Goal: Task Accomplishment & Management: Manage account settings

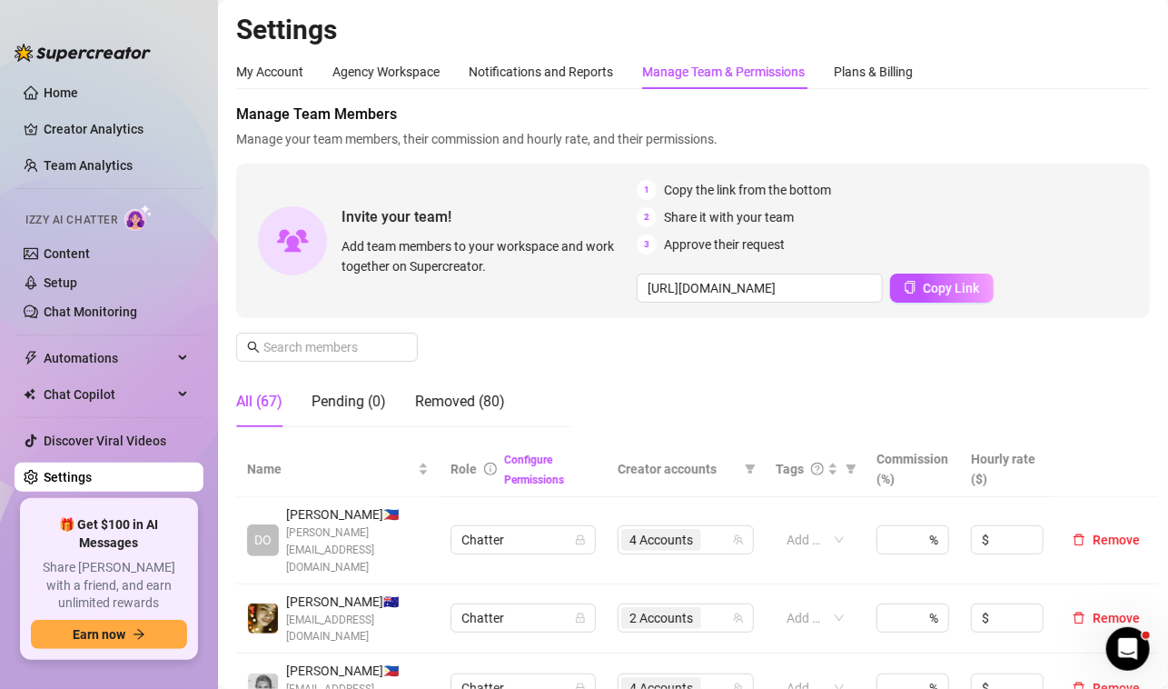
click at [1116, 66] on div "My Account Agency Workspace Notifications and Reports Manage Team & Permissions…" at bounding box center [693, 72] width 914 height 35
click at [355, 347] on input "text" at bounding box center [327, 347] width 129 height 20
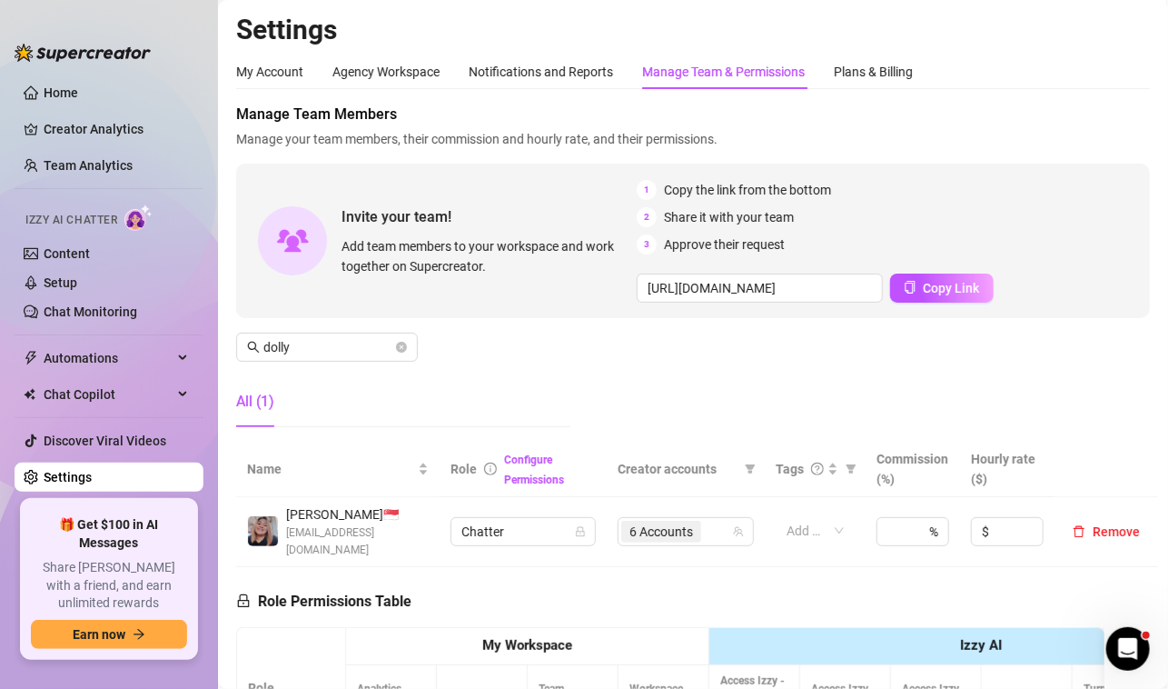
click at [1082, 74] on div "My Account Agency Workspace Notifications and Reports Manage Team & Permissions…" at bounding box center [693, 72] width 914 height 35
click at [650, 524] on span "6 Accounts" at bounding box center [662, 531] width 64 height 20
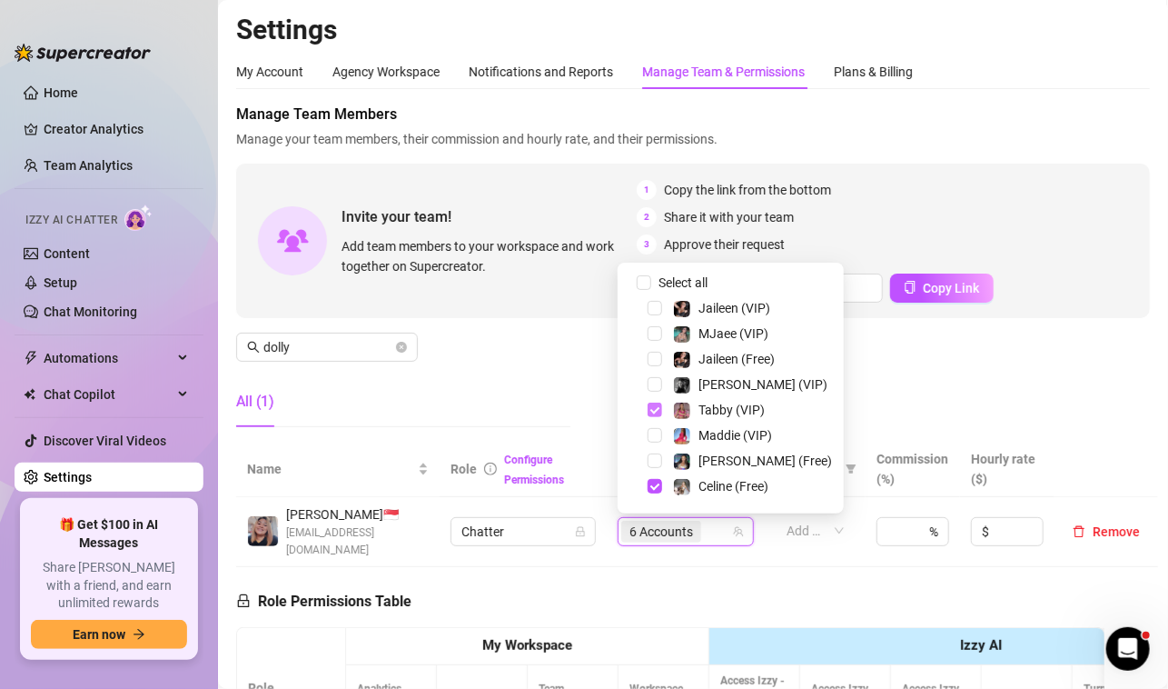
click at [650, 411] on span "Select tree node" at bounding box center [655, 409] width 15 height 15
click at [655, 483] on span "Select tree node" at bounding box center [655, 486] width 15 height 15
click at [656, 383] on span "Select tree node" at bounding box center [655, 384] width 15 height 15
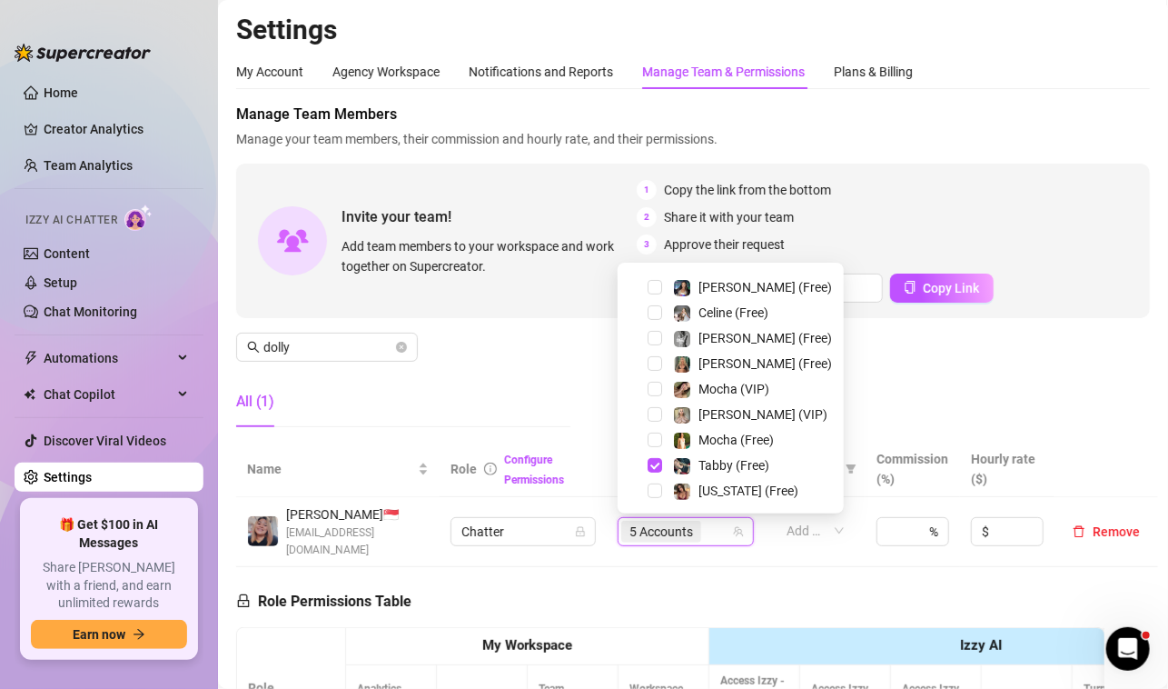
scroll to position [182, 0]
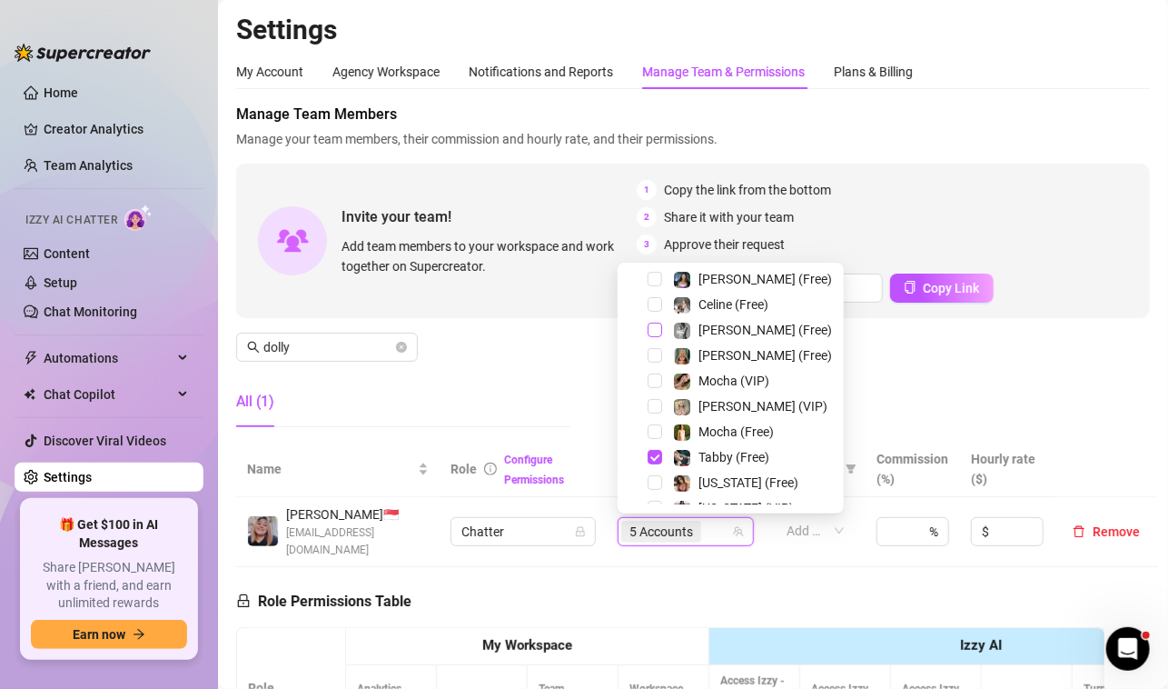
click at [654, 331] on span "Select tree node" at bounding box center [655, 330] width 15 height 15
click at [656, 456] on span "Select tree node" at bounding box center [655, 457] width 15 height 15
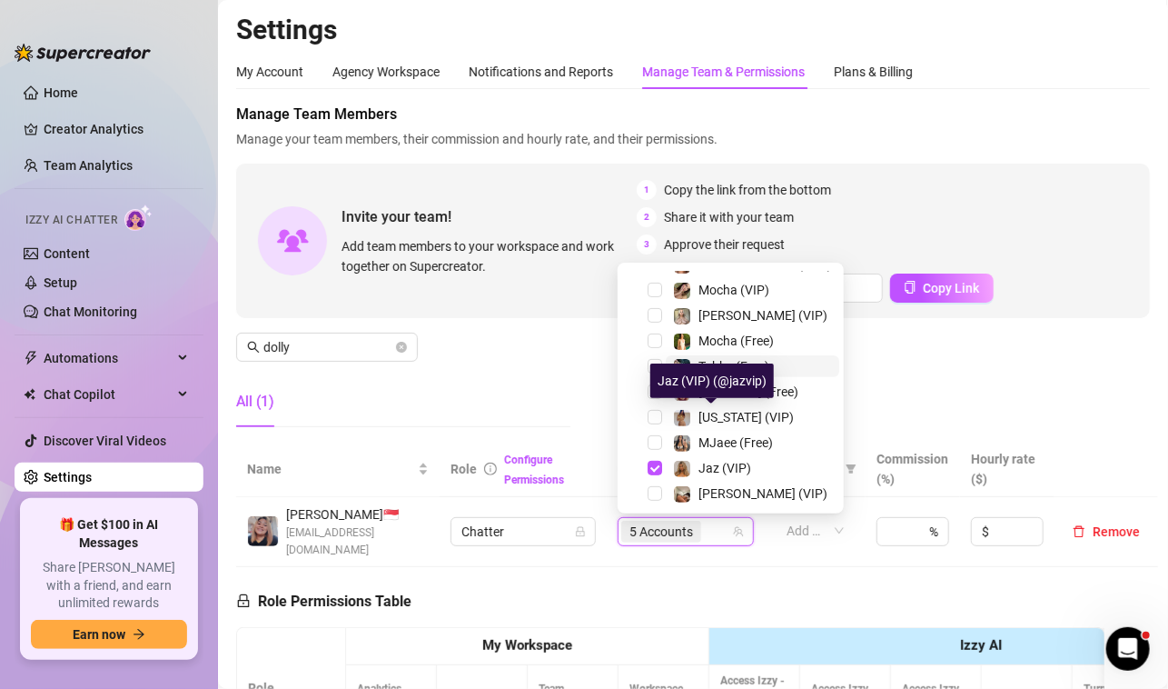
scroll to position [352, 0]
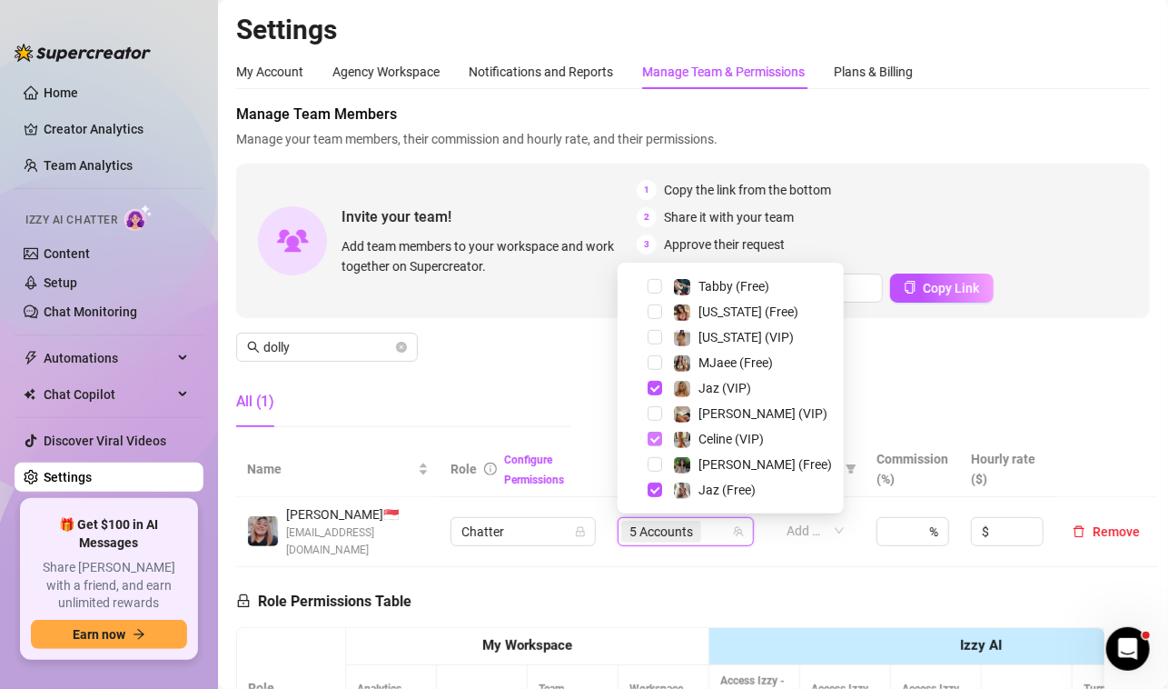
click at [660, 434] on span "Select tree node" at bounding box center [655, 439] width 15 height 15
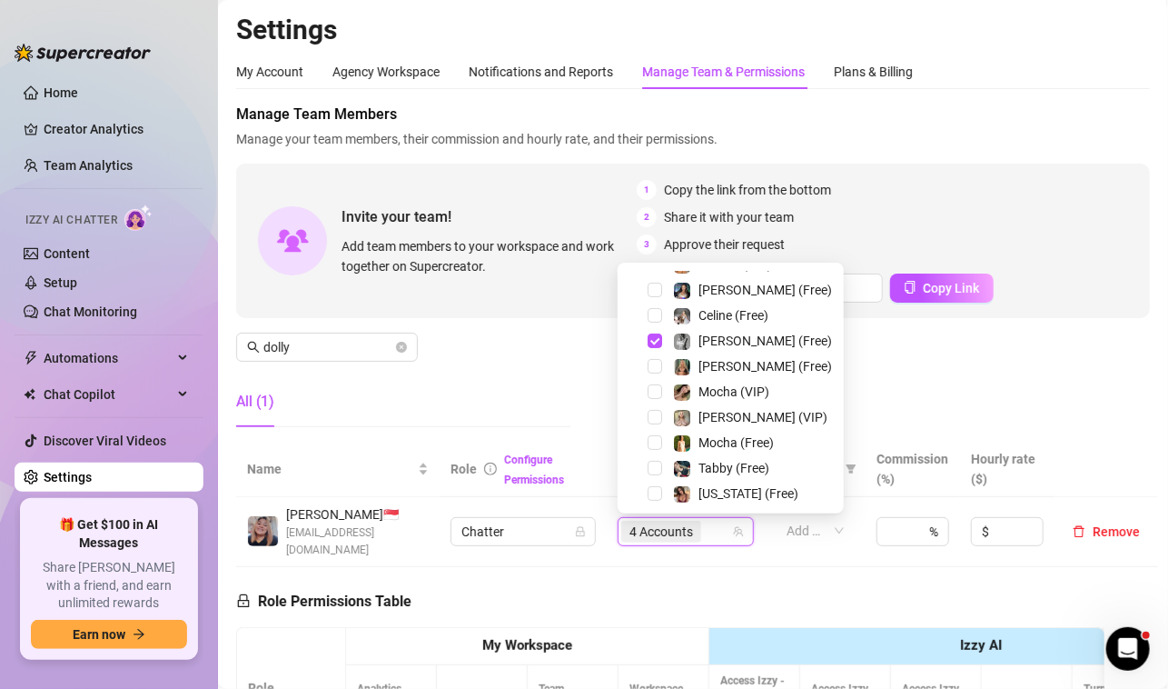
scroll to position [80, 0]
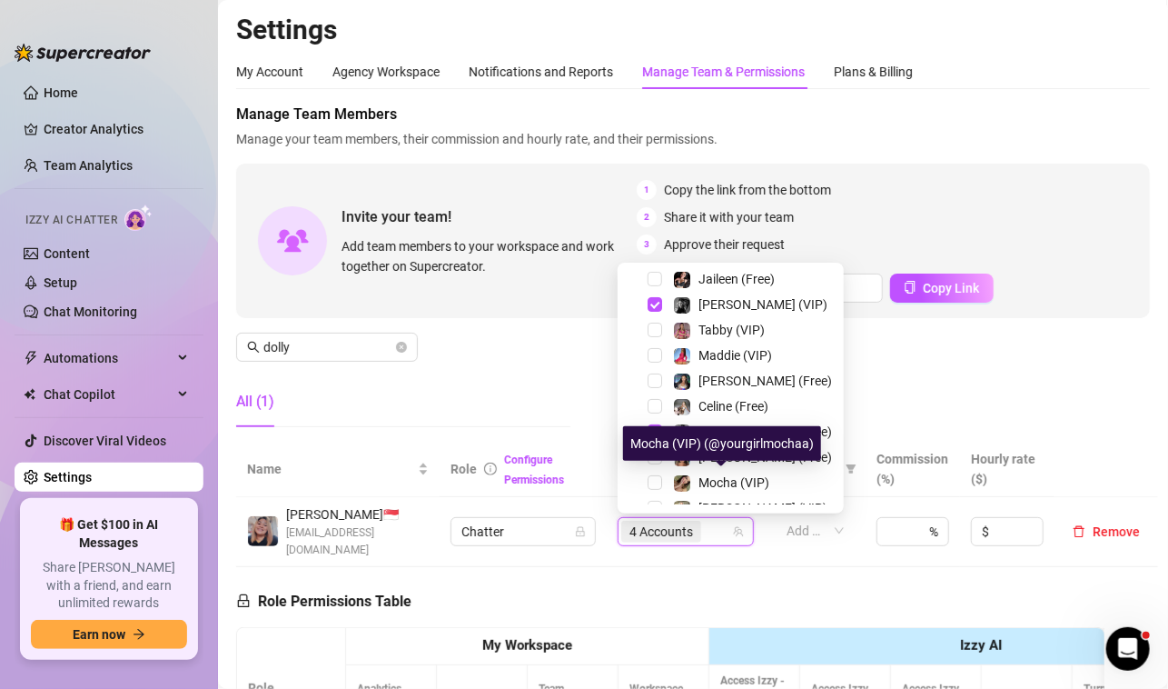
click at [502, 411] on div "All (1)" at bounding box center [403, 401] width 334 height 51
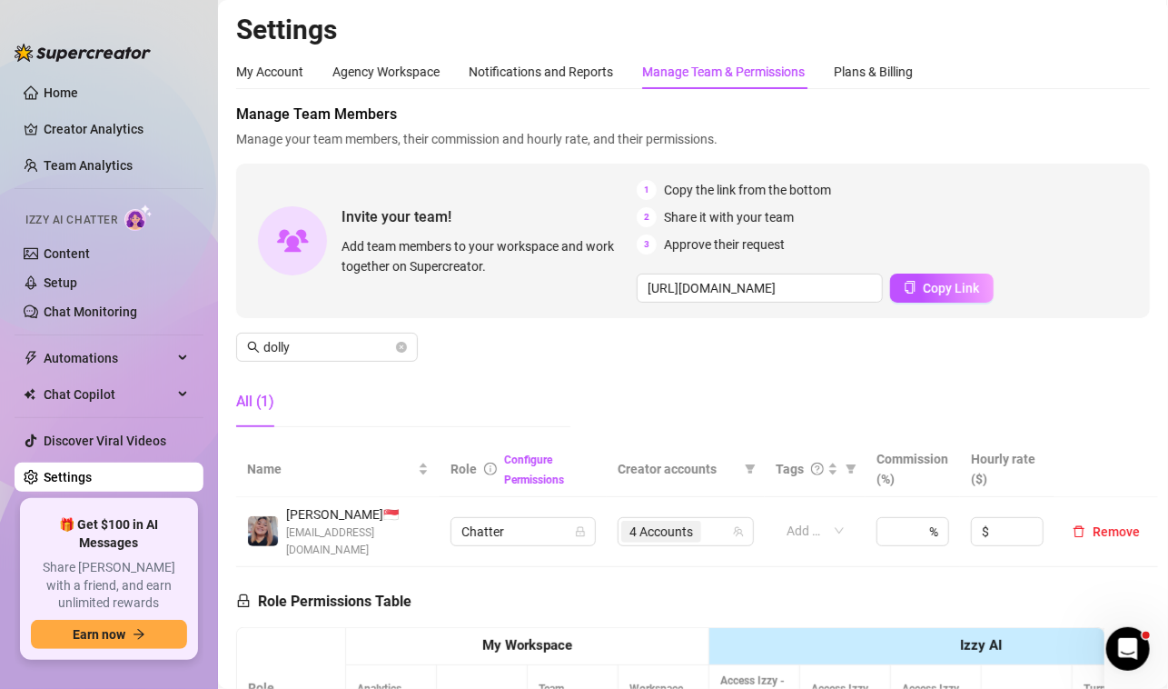
click at [153, 683] on aside "Home Creator Analytics Team Analytics Izzy AI Chatter Content Setup Chat Monito…" at bounding box center [109, 344] width 218 height 689
drag, startPoint x: 273, startPoint y: 344, endPoint x: 159, endPoint y: 344, distance: 113.6
click at [159, 344] on div "Home Creator Analytics Team Analytics Izzy AI Chatter Content Setup Chat Monito…" at bounding box center [584, 344] width 1168 height 689
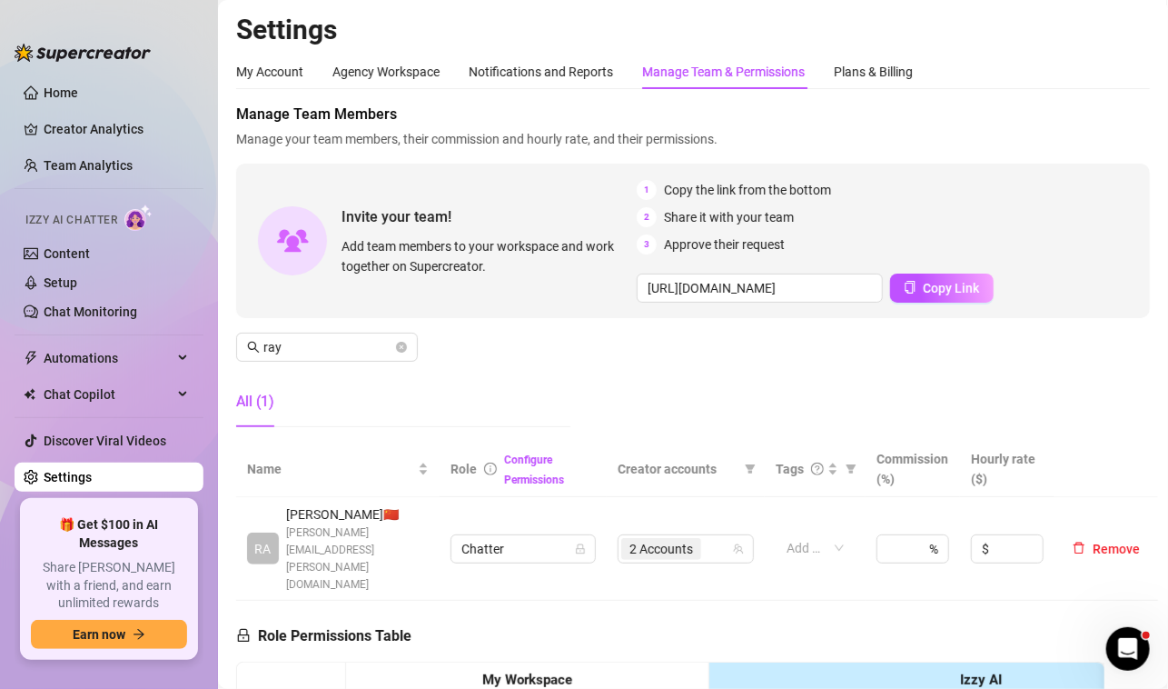
drag, startPoint x: 576, startPoint y: 355, endPoint x: 620, endPoint y: 432, distance: 89.1
click at [576, 355] on div "Manage Team Members Manage your team members, their commission and hourly rate,…" at bounding box center [693, 273] width 914 height 338
click at [667, 539] on span "2 Accounts" at bounding box center [662, 549] width 64 height 20
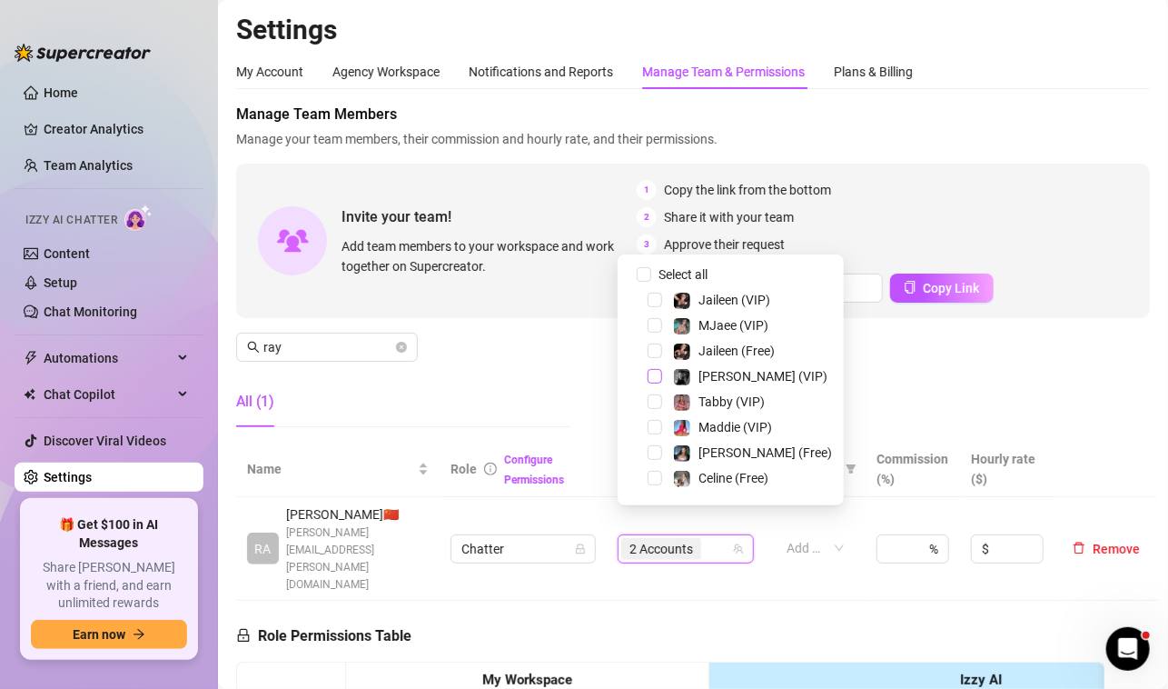
click at [651, 376] on span "Select tree node" at bounding box center [655, 376] width 15 height 15
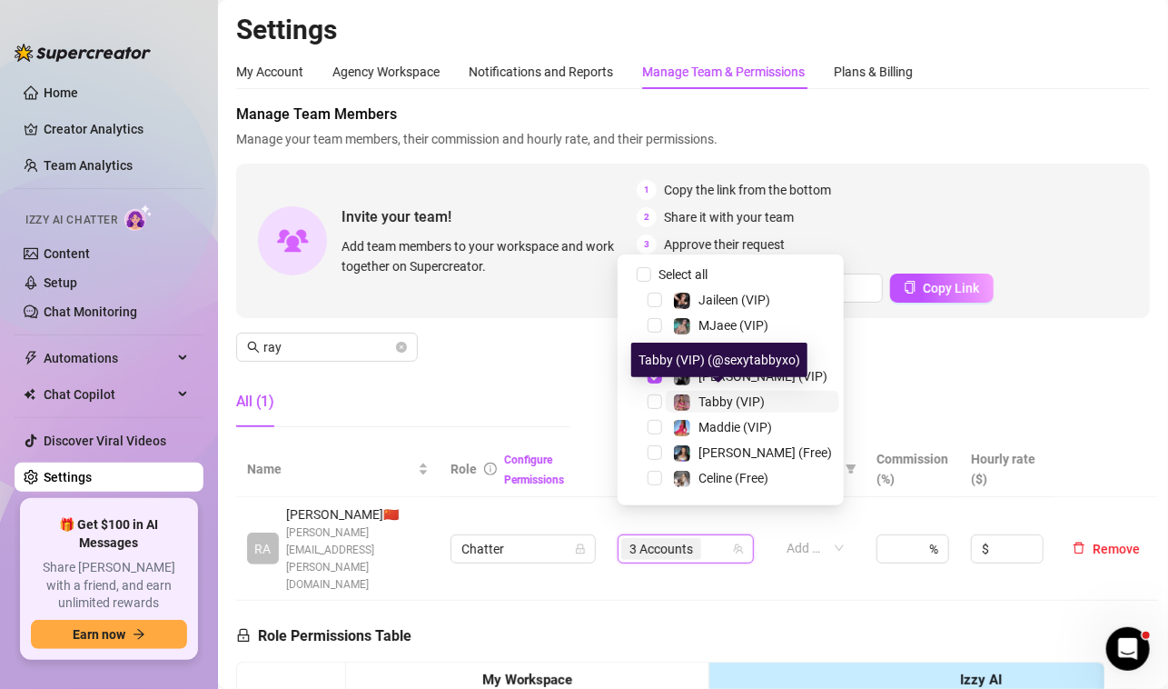
scroll to position [91, 0]
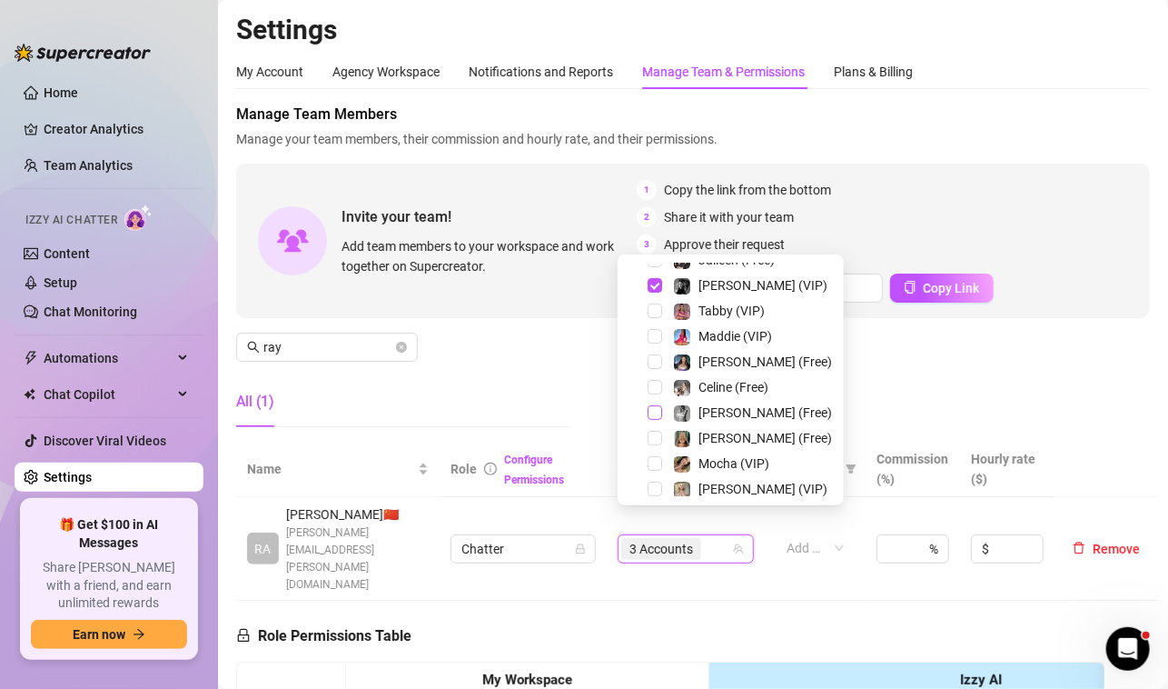
click at [657, 411] on span "Select tree node" at bounding box center [655, 412] width 15 height 15
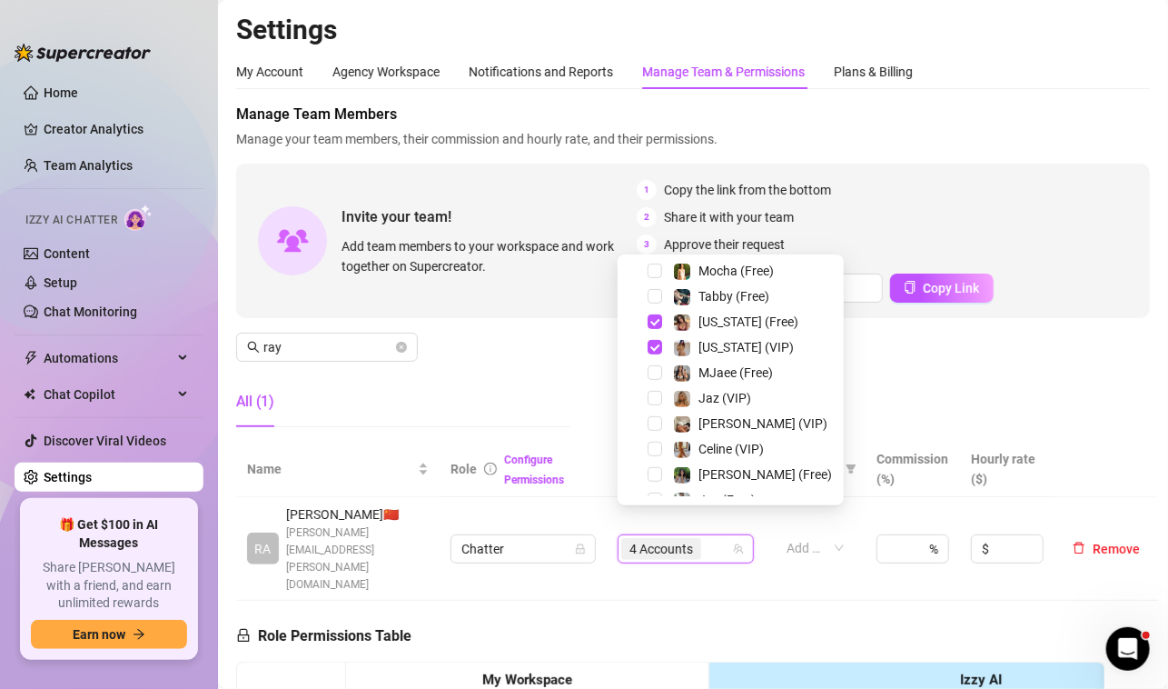
scroll to position [352, 0]
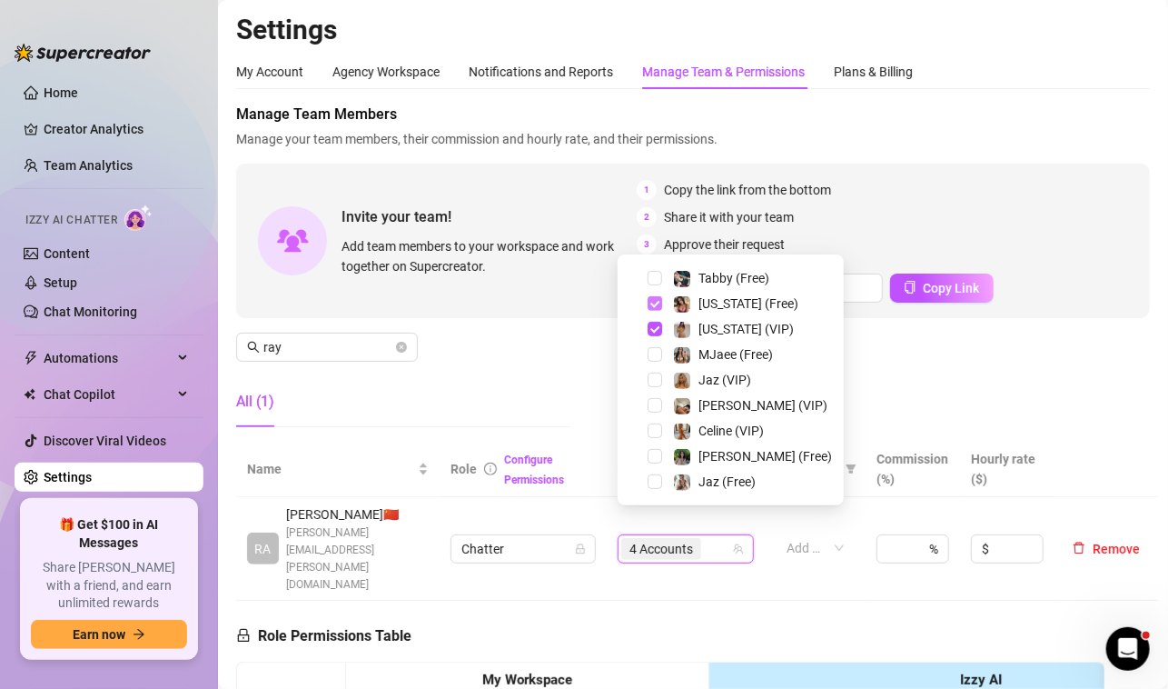
click at [653, 305] on span "Select tree node" at bounding box center [655, 303] width 15 height 15
click at [653, 326] on span "Select tree node" at bounding box center [655, 329] width 15 height 15
click at [541, 364] on div "Manage Team Members Manage your team members, their commission and hourly rate,…" at bounding box center [693, 273] width 914 height 338
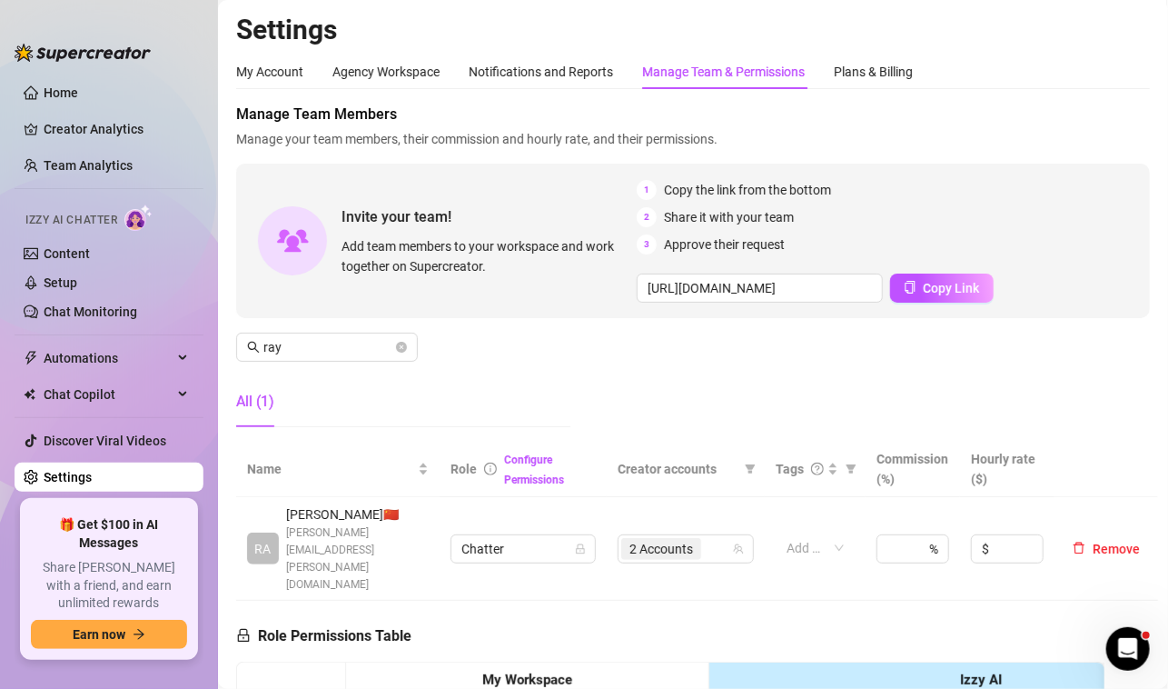
click at [172, 675] on aside "Home Creator Analytics Team Analytics Izzy AI Chatter Content Setup Chat Monito…" at bounding box center [109, 344] width 218 height 689
drag, startPoint x: 303, startPoint y: 354, endPoint x: 238, endPoint y: 351, distance: 65.5
click at [238, 351] on span "ray" at bounding box center [327, 347] width 182 height 29
type input "j"
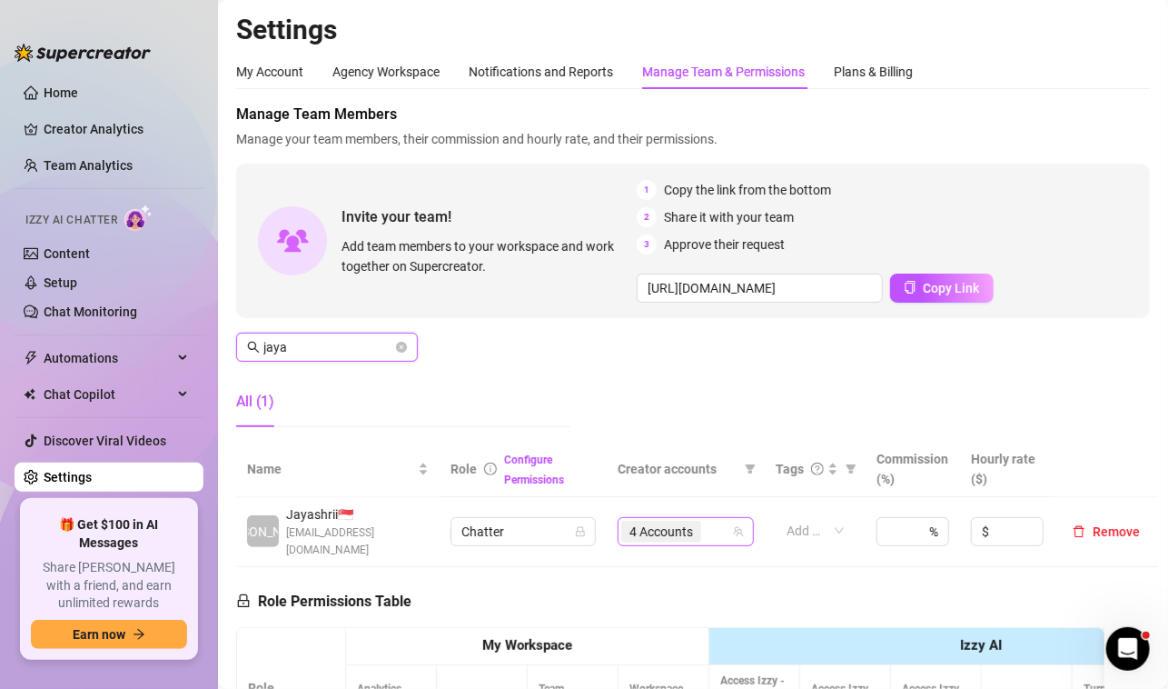
click at [643, 521] on span "4 Accounts" at bounding box center [662, 531] width 64 height 20
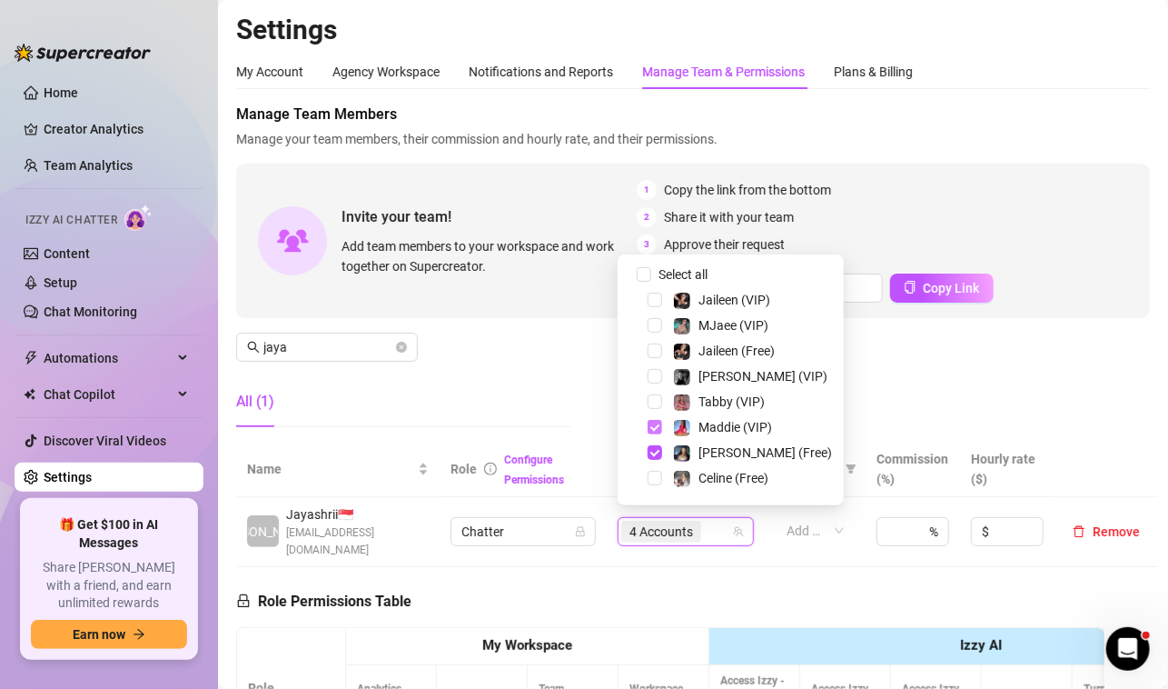
click at [652, 423] on span "Select tree node" at bounding box center [655, 427] width 15 height 15
click at [653, 448] on span "Select tree node" at bounding box center [655, 452] width 15 height 15
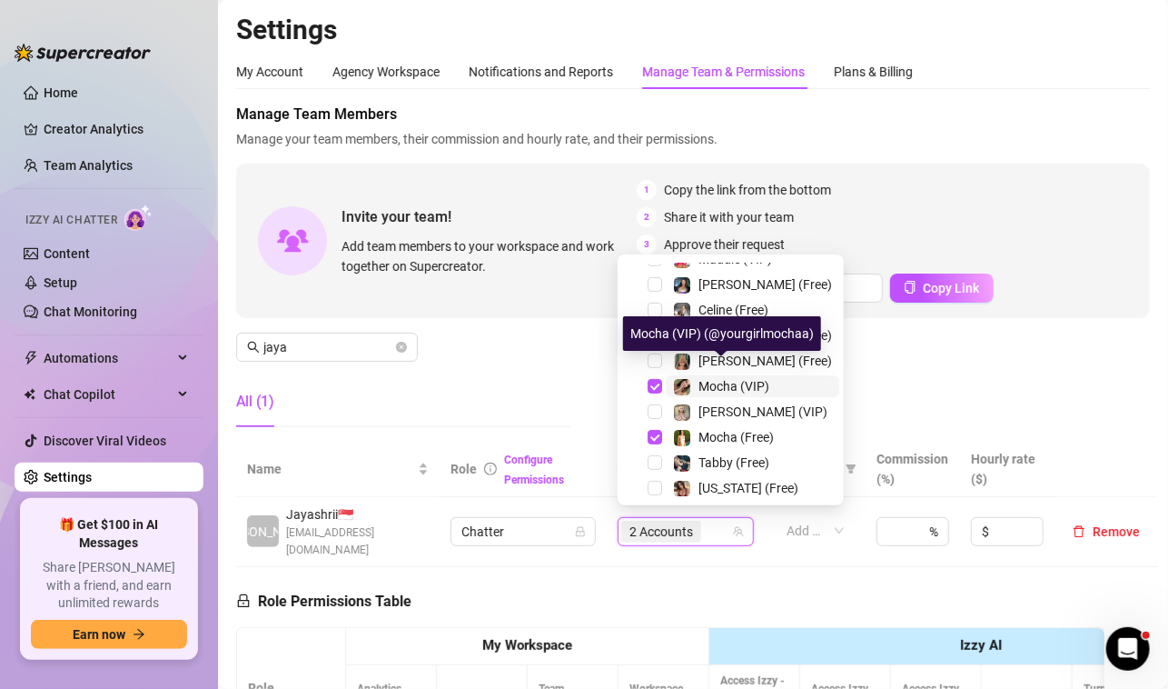
scroll to position [182, 0]
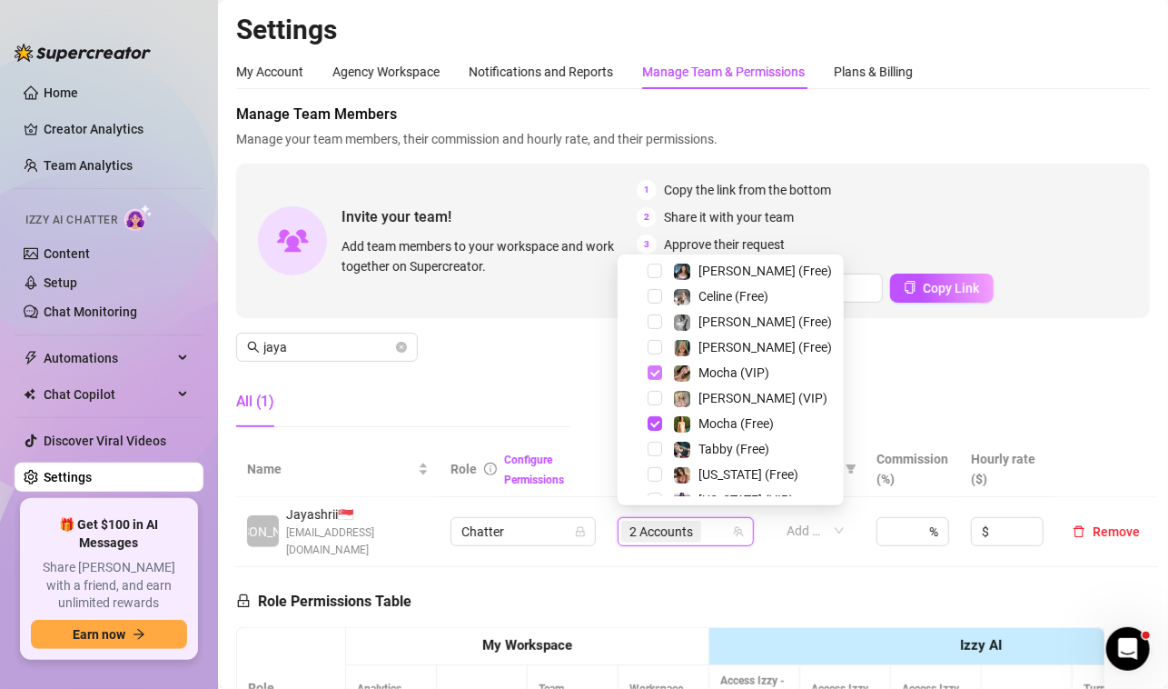
click at [651, 368] on span "Select tree node" at bounding box center [655, 372] width 15 height 15
click at [656, 418] on span "Select tree node" at bounding box center [655, 423] width 15 height 15
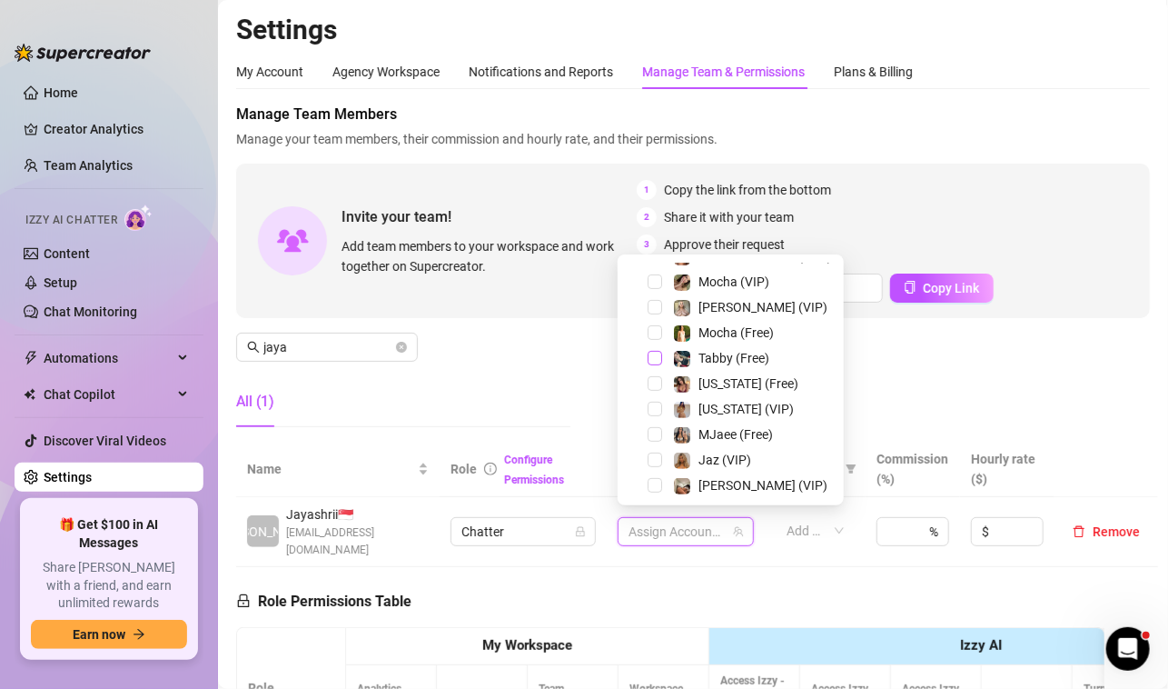
scroll to position [352, 0]
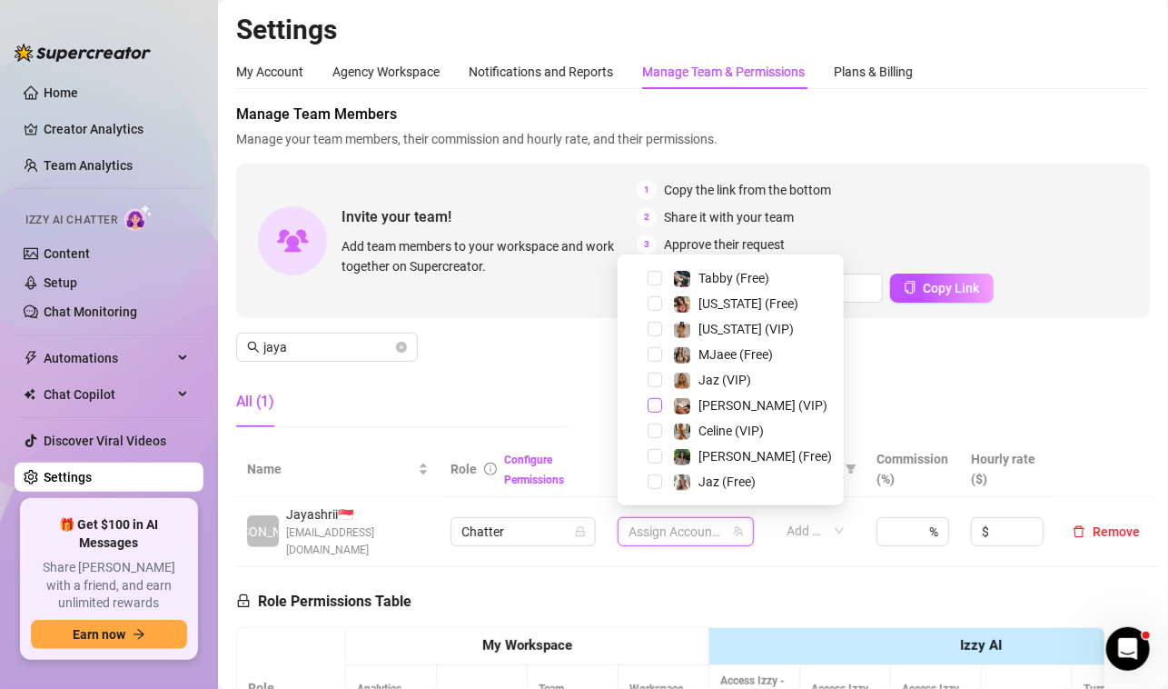
click at [654, 406] on span "Select tree node" at bounding box center [655, 405] width 15 height 15
click at [654, 452] on span "Select tree node" at bounding box center [655, 456] width 15 height 15
click at [478, 352] on div "Manage Team Members Manage your team members, their commission and hourly rate,…" at bounding box center [693, 273] width 914 height 338
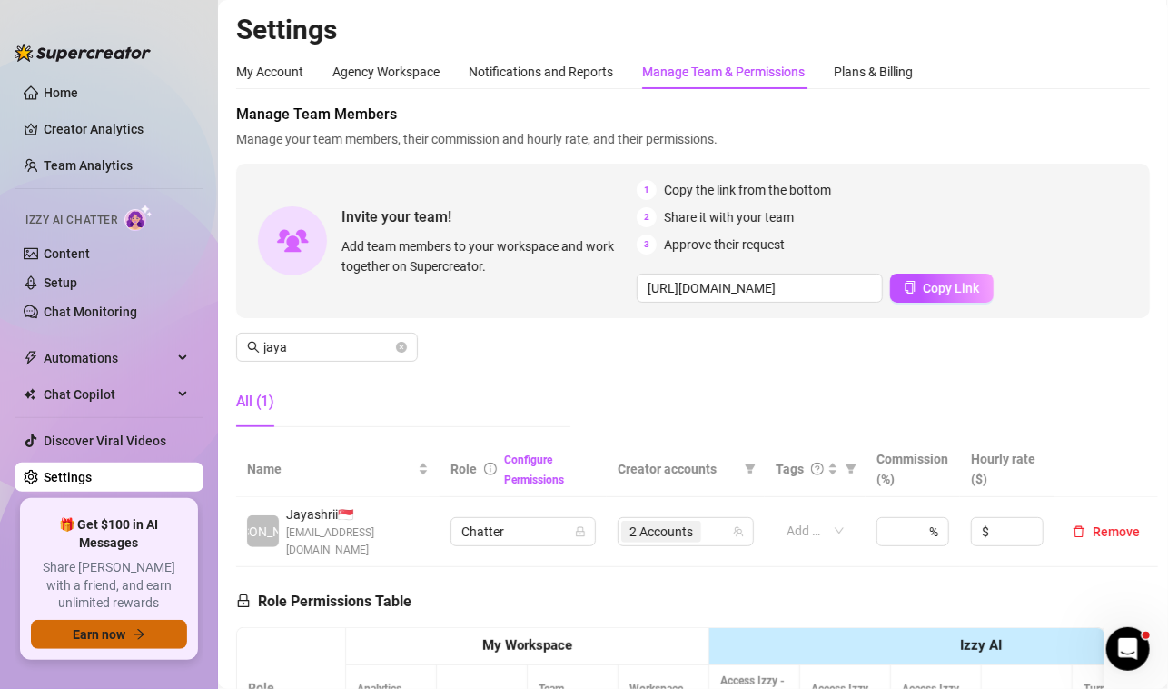
click at [146, 680] on aside "Home Creator Analytics Team Analytics Izzy AI Chatter Content Setup Chat Monito…" at bounding box center [109, 344] width 218 height 689
drag, startPoint x: 305, startPoint y: 348, endPoint x: 206, endPoint y: 345, distance: 99.1
click at [206, 345] on div "Home Creator Analytics Team Analytics Izzy AI Chatter Content Setup Chat Monito…" at bounding box center [584, 344] width 1168 height 689
click at [634, 521] on span "2 Accounts" at bounding box center [662, 531] width 64 height 20
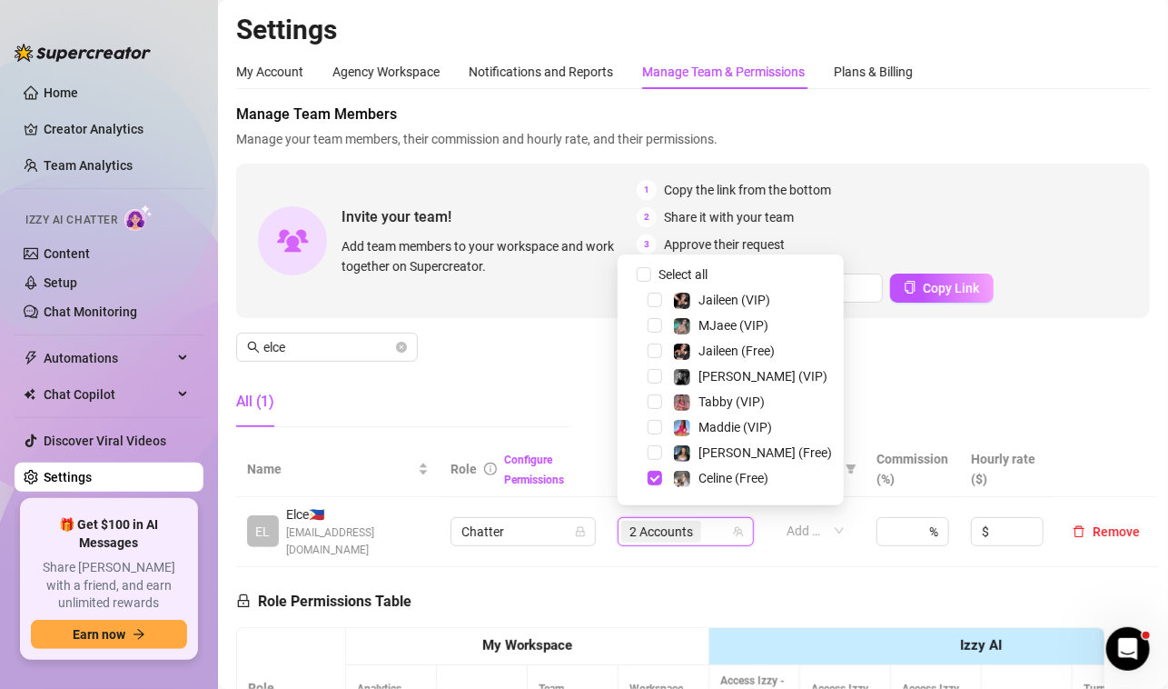
scroll to position [91, 0]
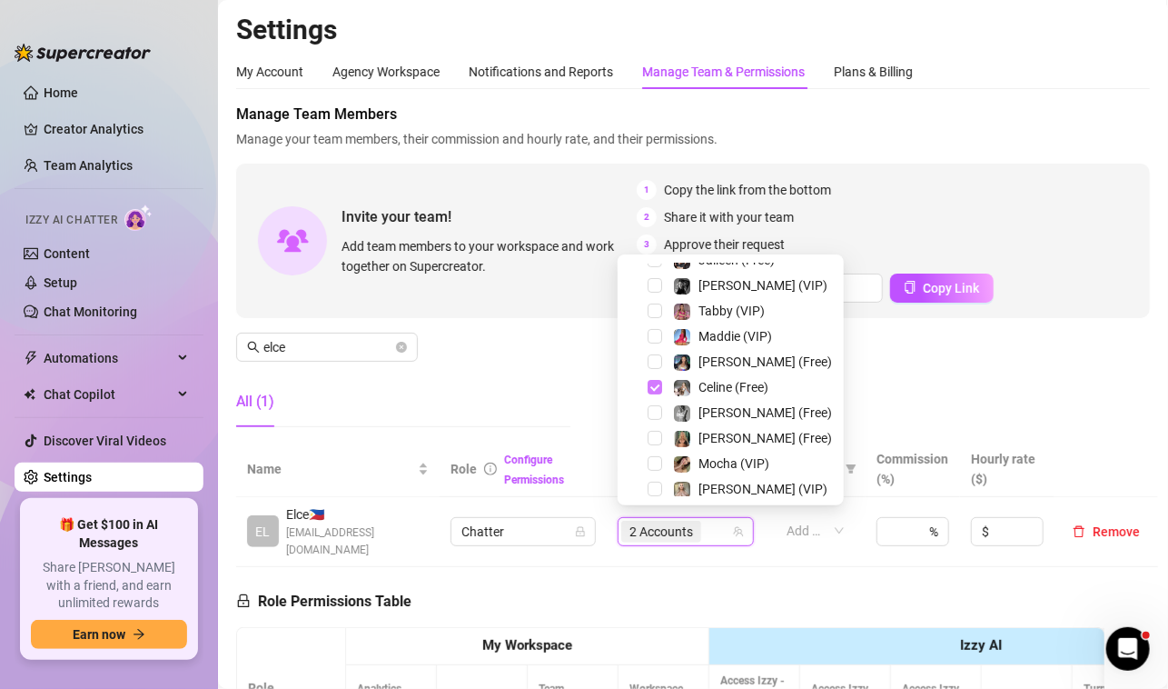
click at [653, 389] on span "Select tree node" at bounding box center [655, 387] width 15 height 15
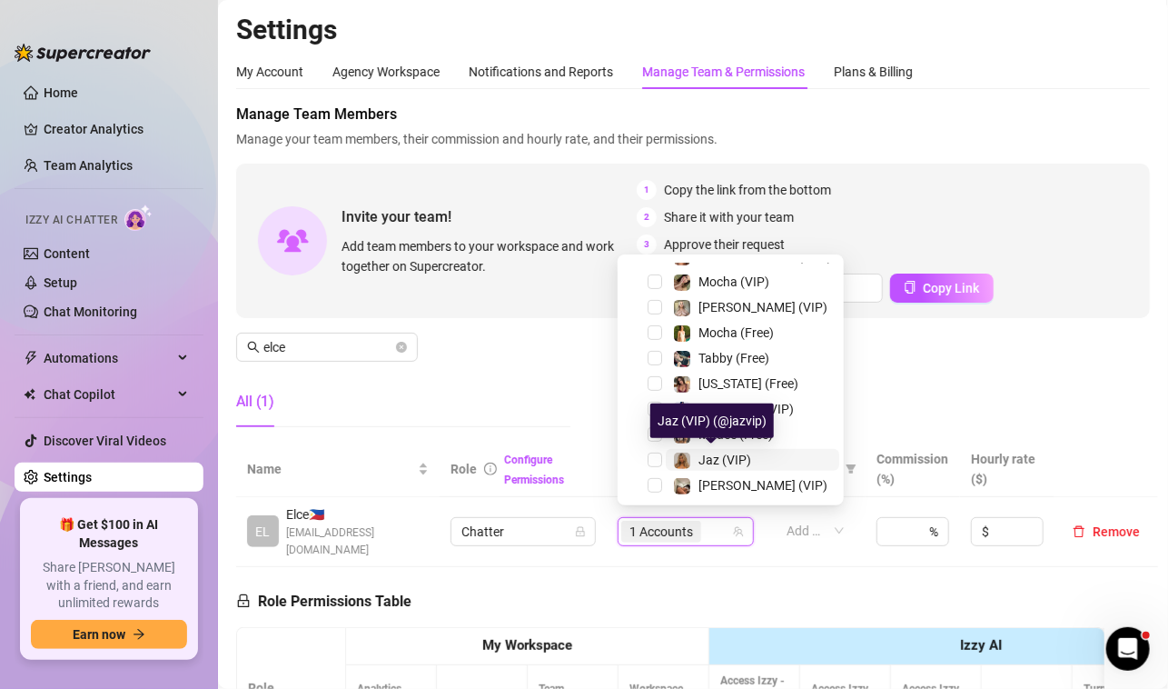
scroll to position [352, 0]
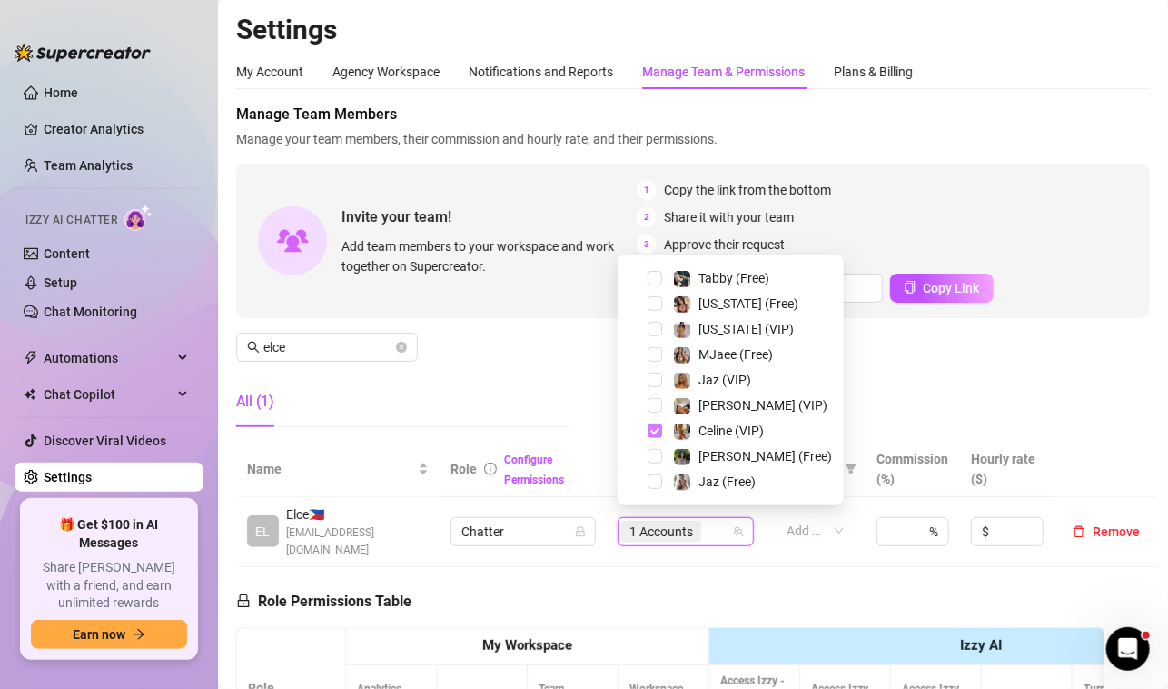
click at [654, 429] on span "Select tree node" at bounding box center [655, 430] width 15 height 15
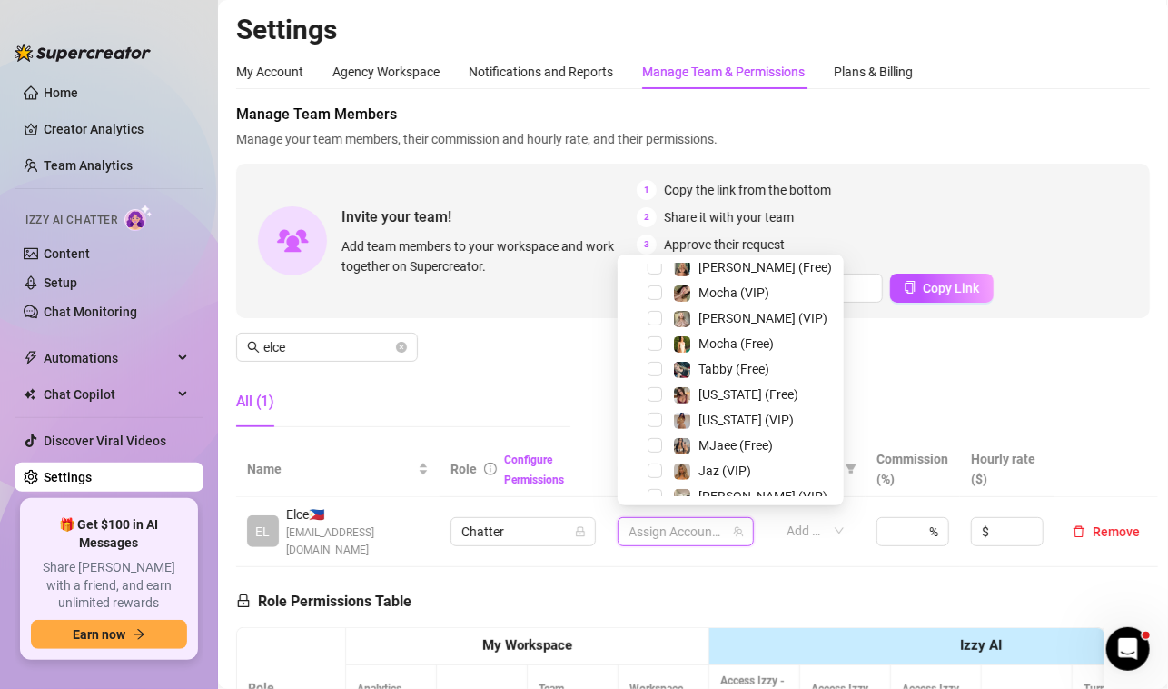
scroll to position [171, 0]
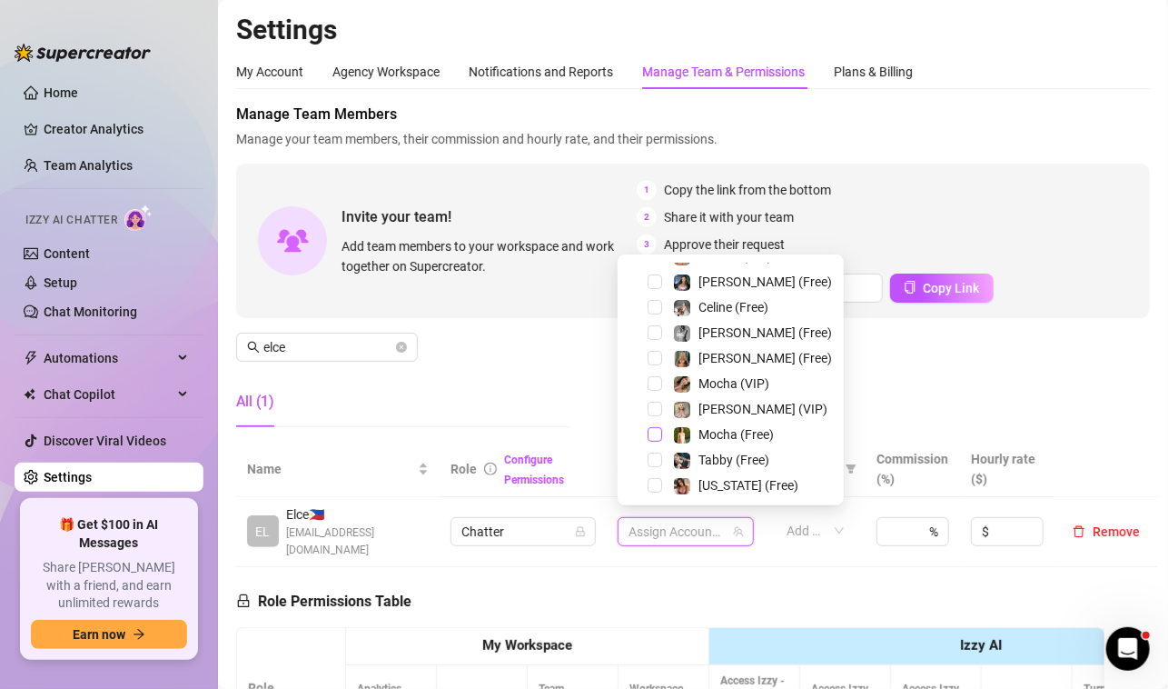
click at [659, 434] on span "Select tree node" at bounding box center [655, 434] width 15 height 15
click at [652, 385] on span "Select tree node" at bounding box center [655, 383] width 15 height 15
click at [440, 342] on div "Manage Team Members Manage your team members, their commission and hourly rate,…" at bounding box center [693, 273] width 914 height 338
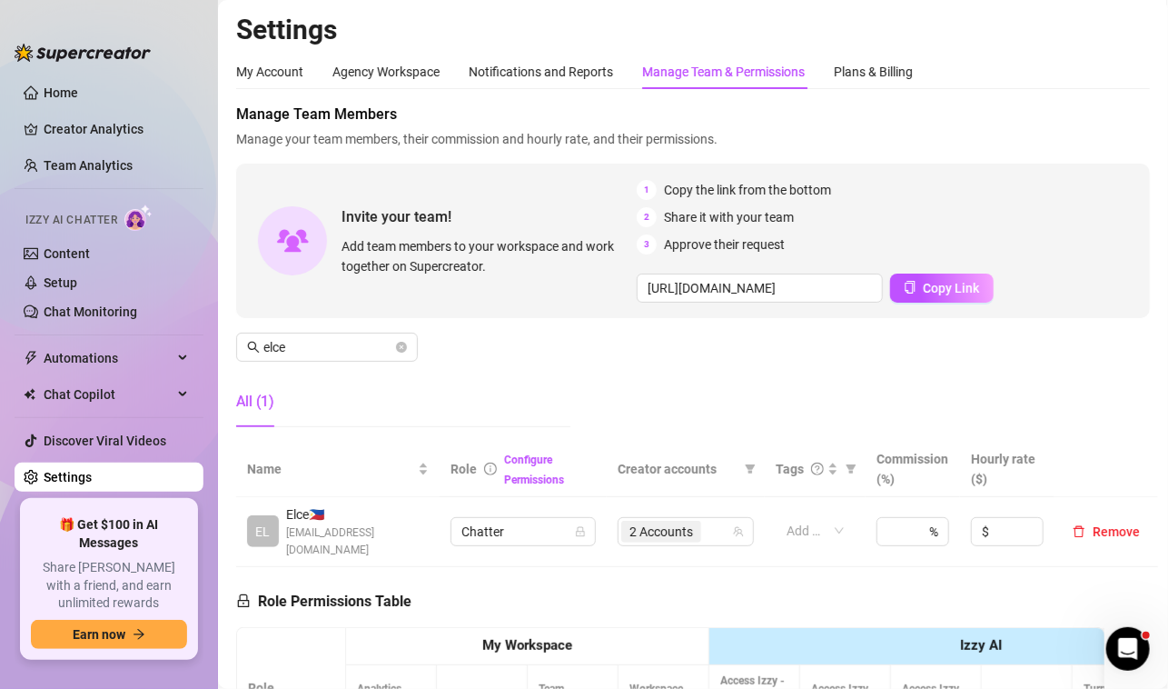
click at [174, 661] on div "🎁 Get $100 in AI Messages Share [PERSON_NAME] with a friend, and earn unlimited…" at bounding box center [109, 578] width 189 height 173
drag, startPoint x: 194, startPoint y: 356, endPoint x: 181, endPoint y: 356, distance: 12.7
click at [181, 356] on div "Home Creator Analytics Team Analytics Izzy AI Chatter Content Setup Chat Monito…" at bounding box center [584, 344] width 1168 height 689
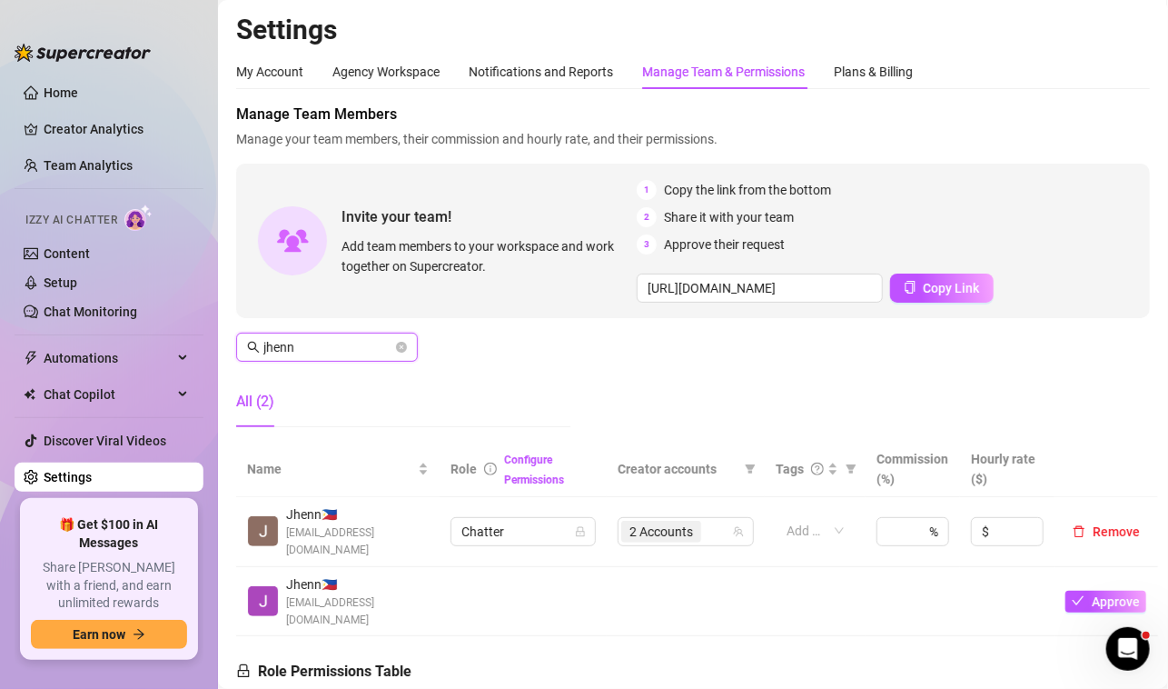
type input "jhenn"
click at [676, 521] on span "2 Accounts" at bounding box center [662, 531] width 64 height 20
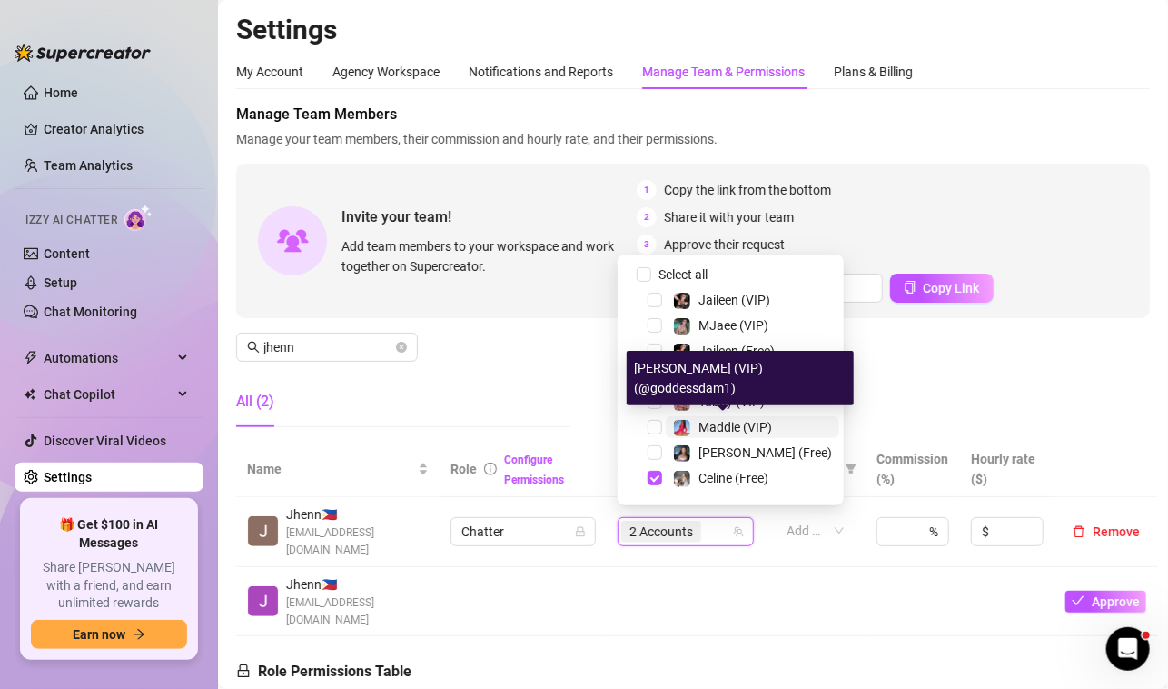
scroll to position [91, 0]
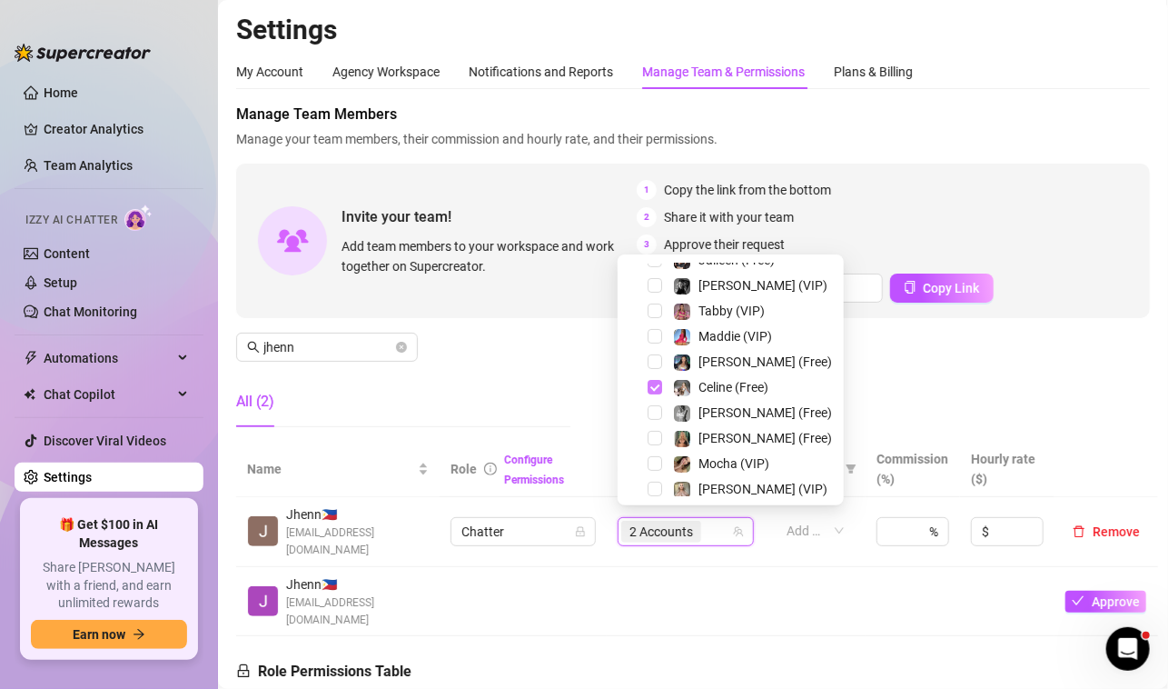
click at [654, 385] on span "Select tree node" at bounding box center [655, 387] width 15 height 15
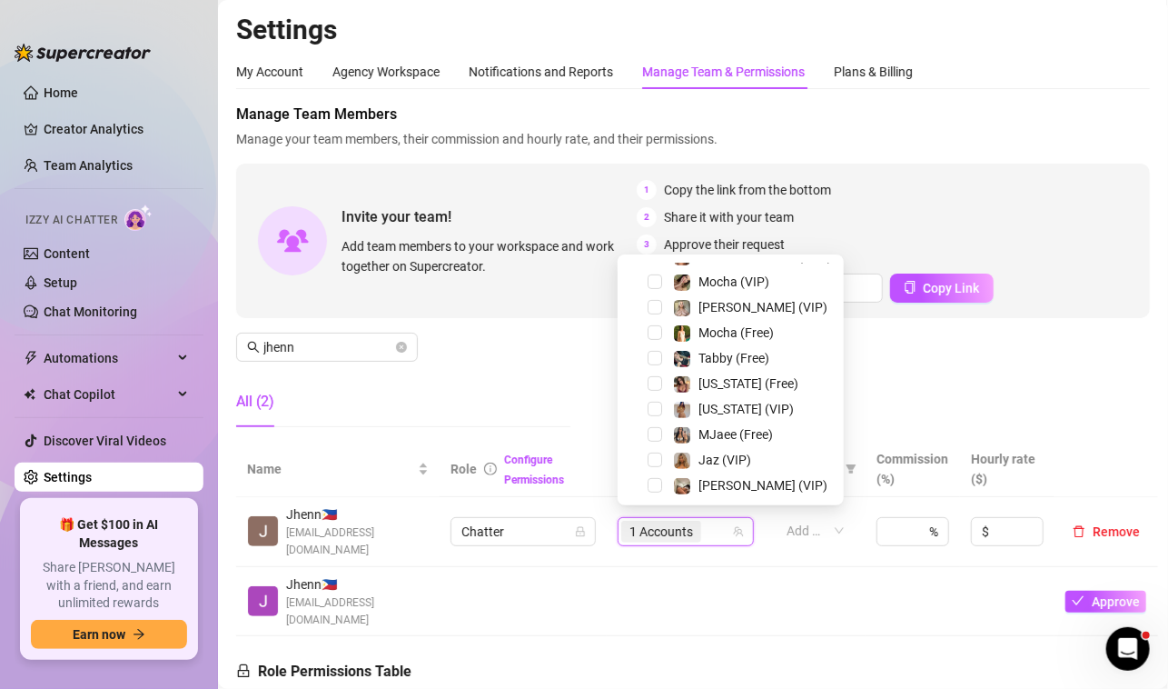
scroll to position [352, 0]
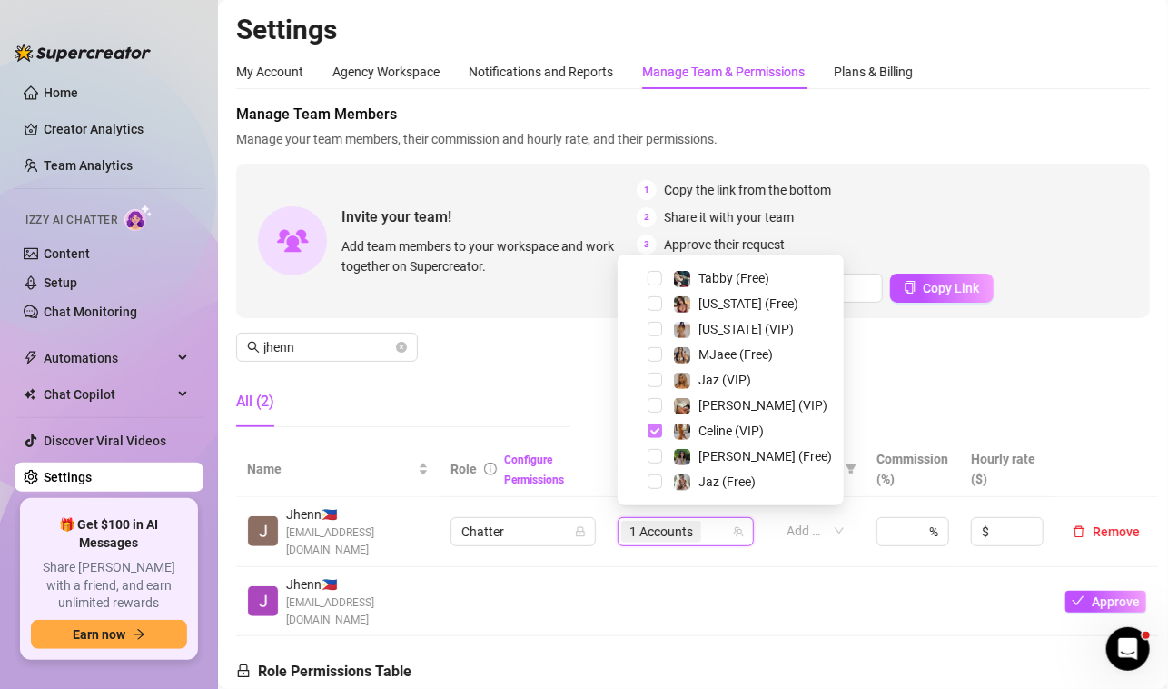
click at [657, 427] on span "Select tree node" at bounding box center [655, 430] width 15 height 15
click at [656, 429] on span "Select tree node" at bounding box center [655, 430] width 15 height 15
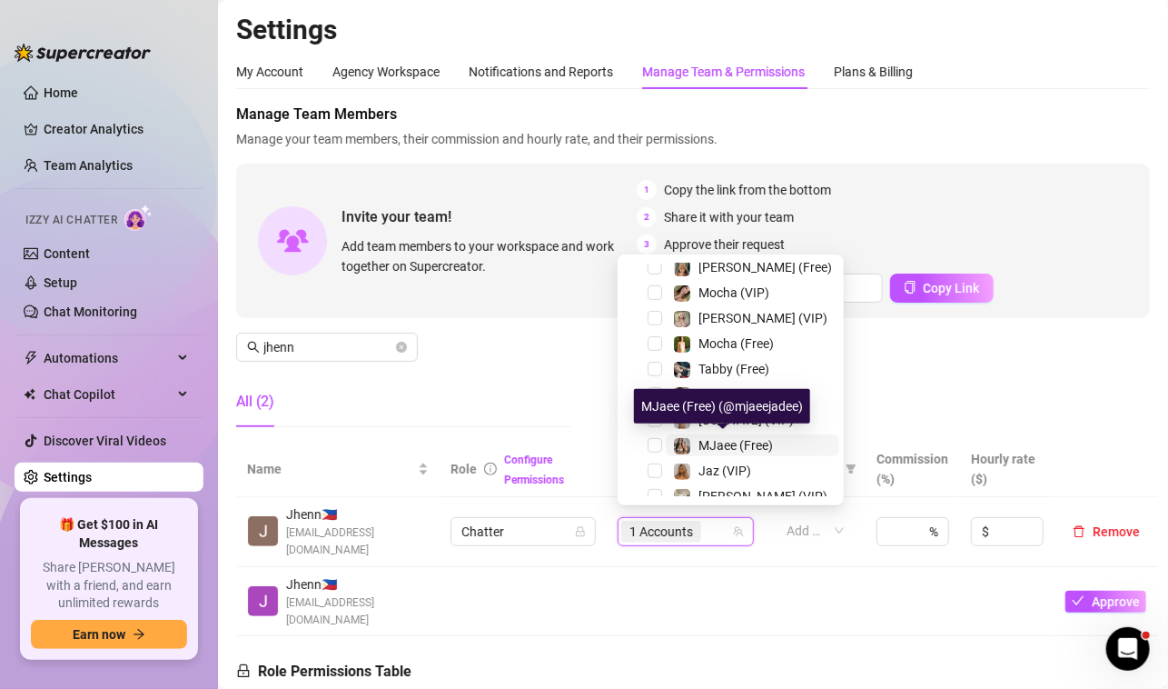
scroll to position [171, 0]
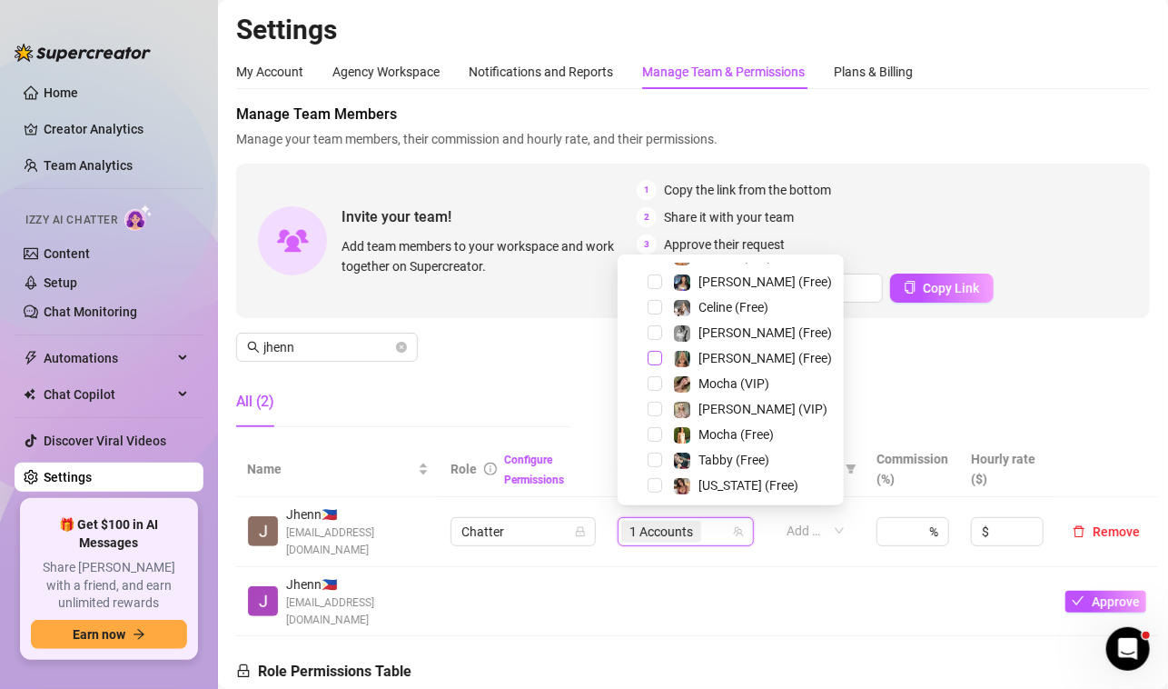
click at [655, 360] on span "Select tree node" at bounding box center [655, 358] width 15 height 15
click at [657, 407] on span "Select tree node" at bounding box center [655, 409] width 15 height 15
click at [555, 385] on div "All (2)" at bounding box center [403, 401] width 334 height 51
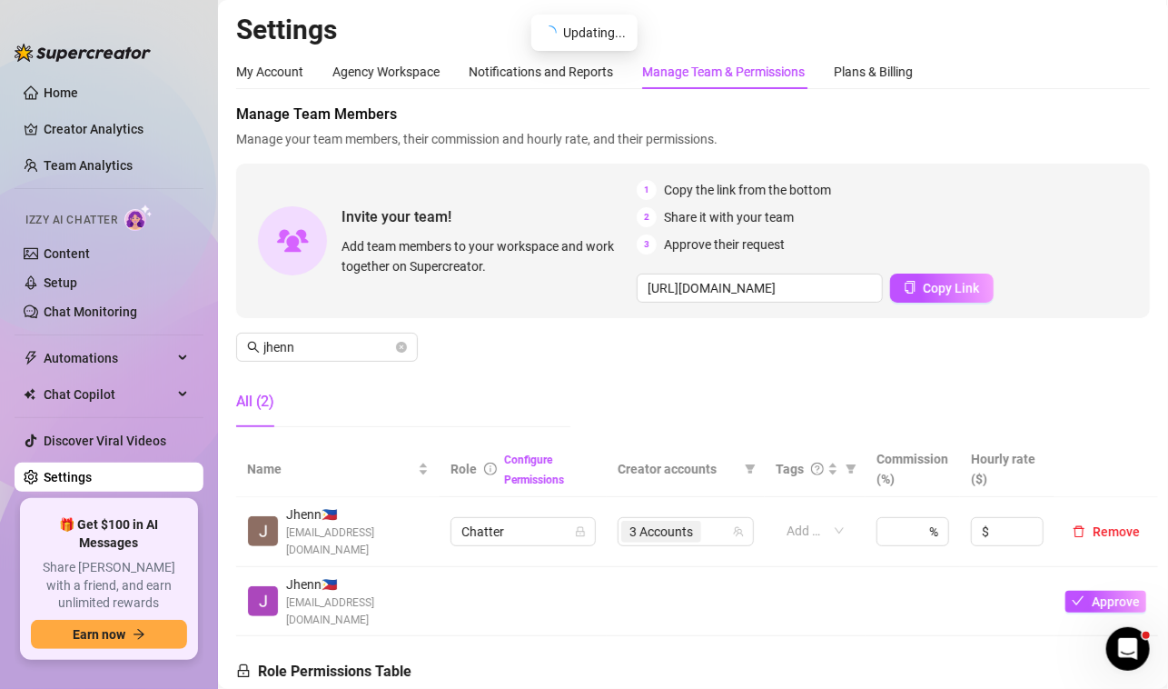
click at [666, 524] on span "3 Accounts" at bounding box center [662, 531] width 64 height 20
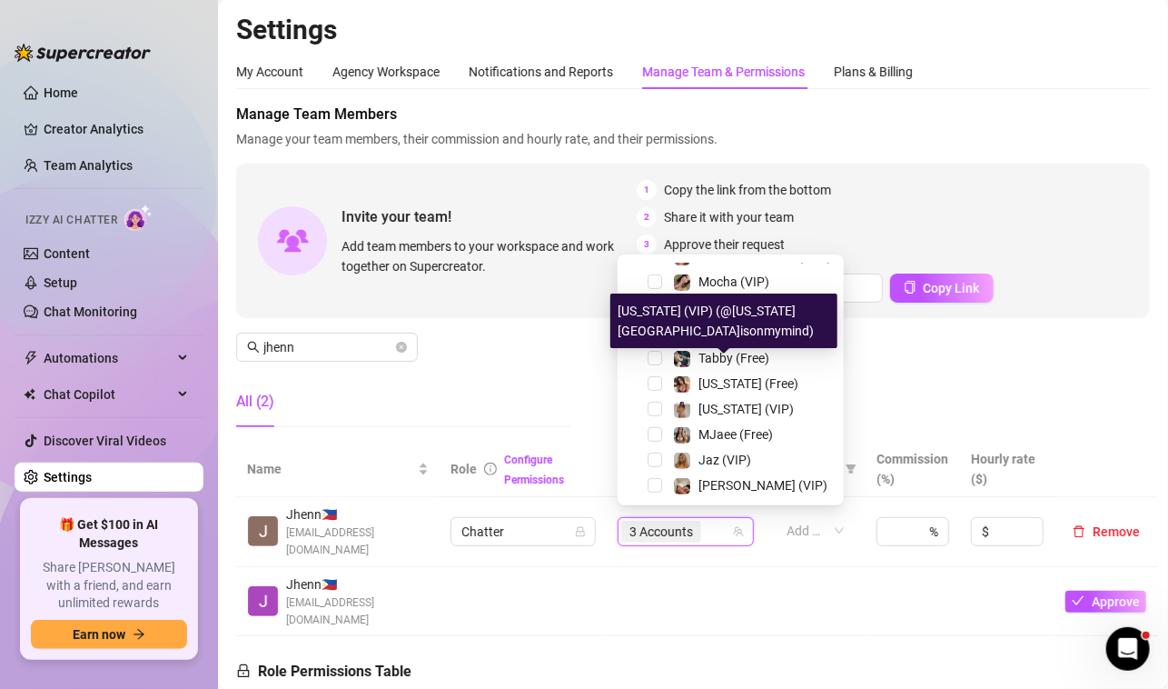
scroll to position [352, 0]
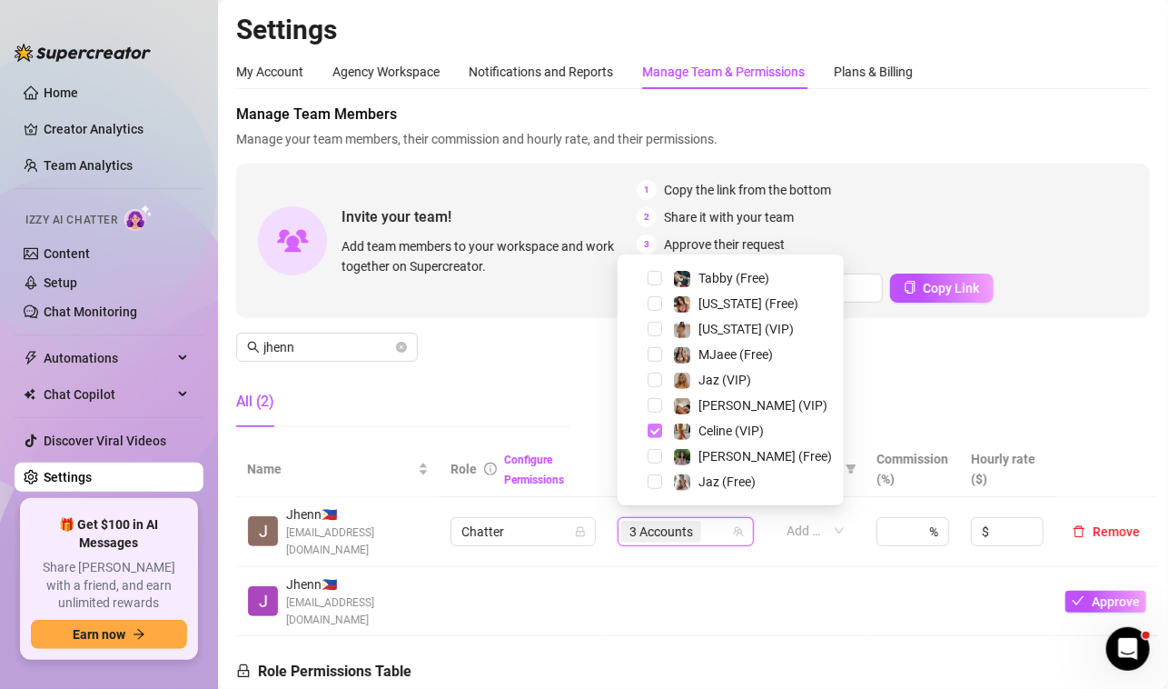
click at [661, 430] on span "Select tree node" at bounding box center [655, 430] width 15 height 15
click at [525, 390] on div "All (2)" at bounding box center [403, 401] width 334 height 51
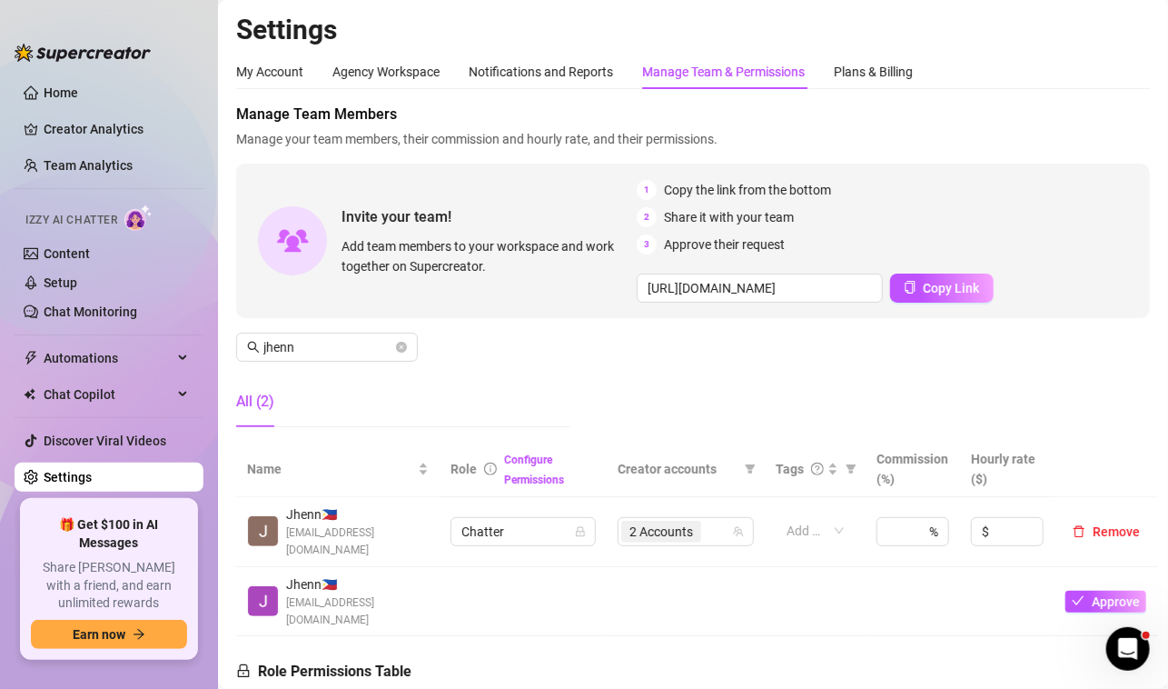
click at [201, 674] on aside "Home Creator Analytics Team Analytics Izzy AI Chatter Content Setup Chat Monito…" at bounding box center [109, 344] width 218 height 689
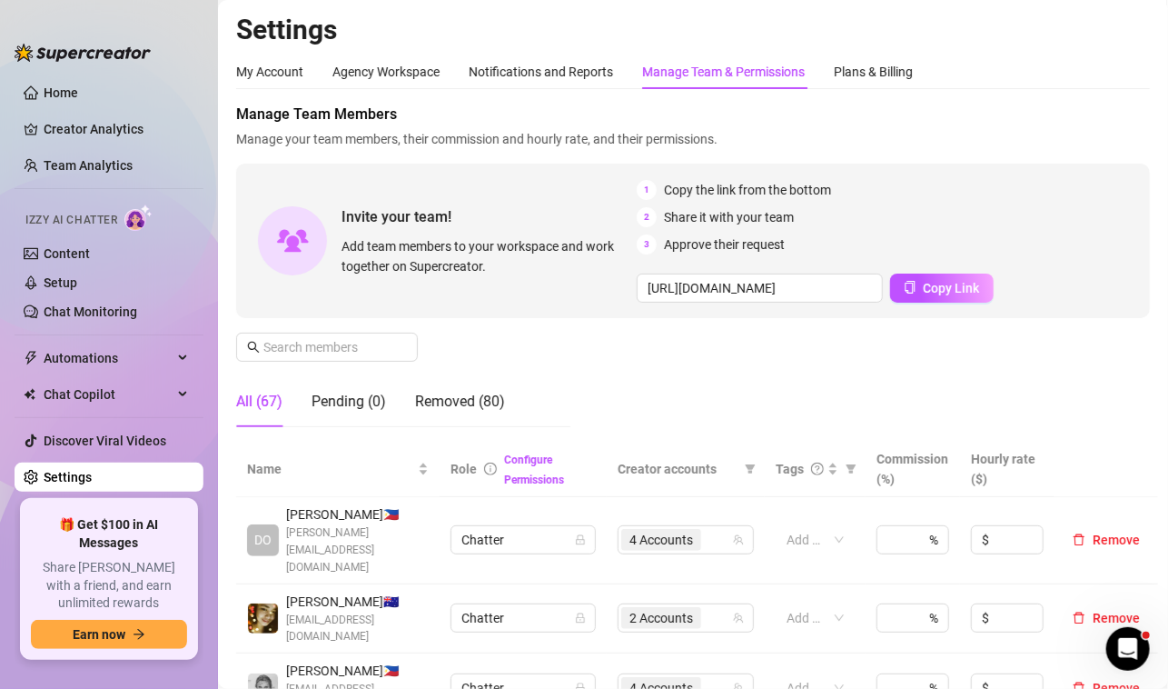
click at [184, 677] on aside "Home Creator Analytics Team Analytics Izzy AI Chatter Content Setup Chat Monito…" at bounding box center [109, 344] width 218 height 689
click at [1111, 126] on div "Manage Team Members Manage your team members, their commission and hourly rate,…" at bounding box center [693, 126] width 914 height 45
click at [289, 33] on h2 "Settings" at bounding box center [693, 30] width 914 height 35
